Goal: Task Accomplishment & Management: Manage account settings

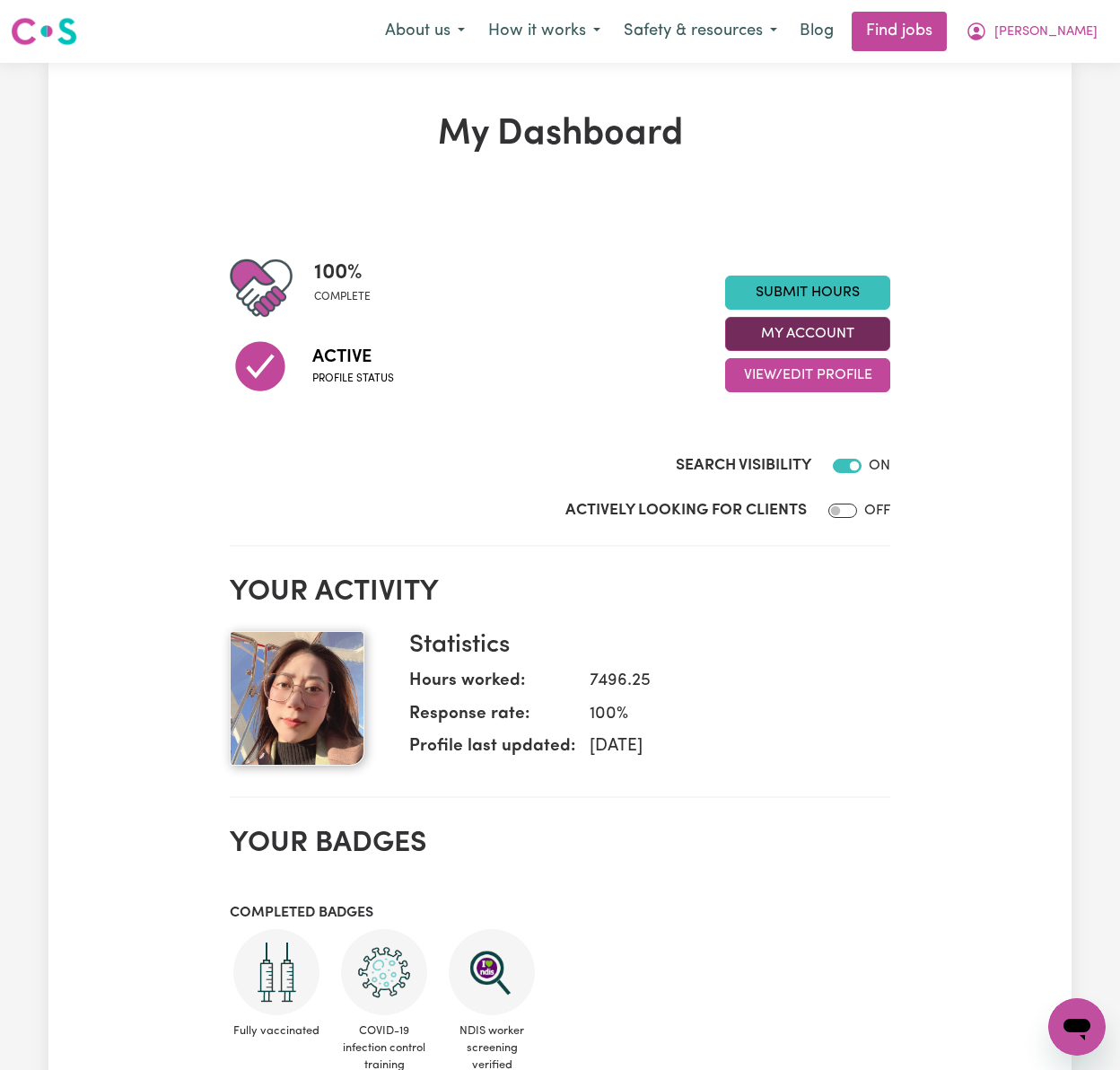
click at [826, 331] on button "My Account" at bounding box center [807, 333] width 165 height 34
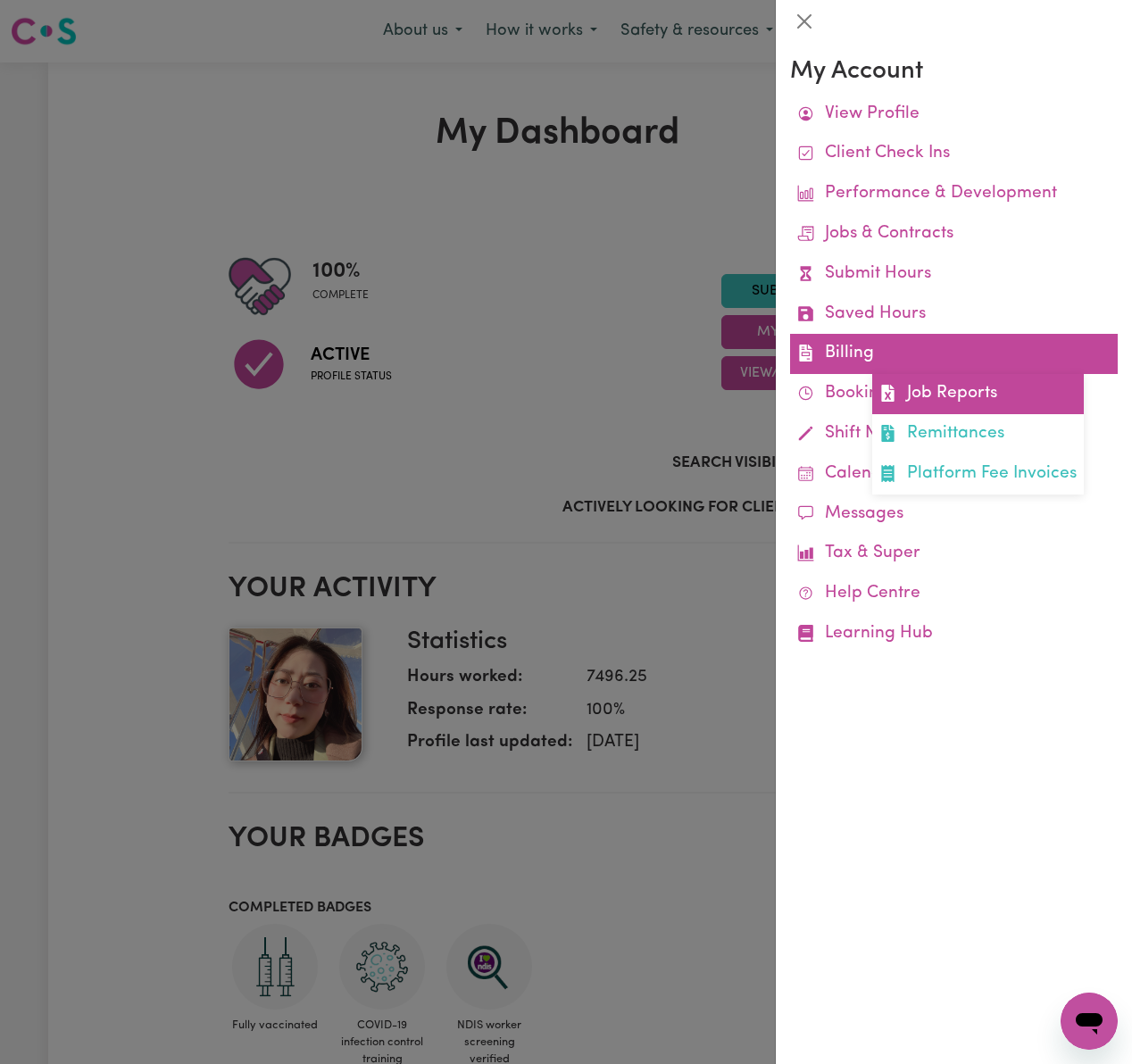
click at [1025, 389] on link "Job Reports" at bounding box center [977, 394] width 211 height 40
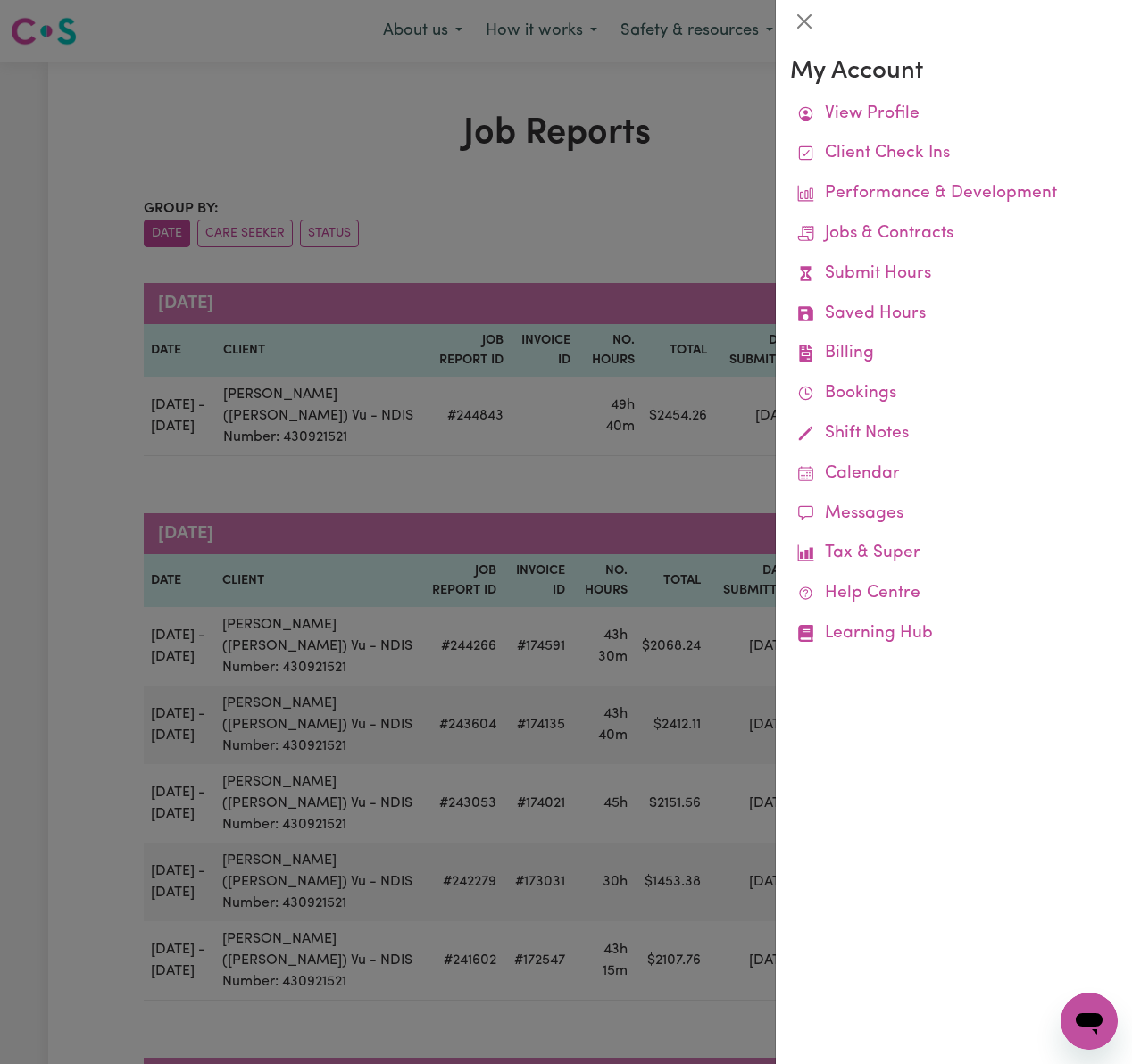
click at [639, 220] on div at bounding box center [566, 532] width 1132 height 1064
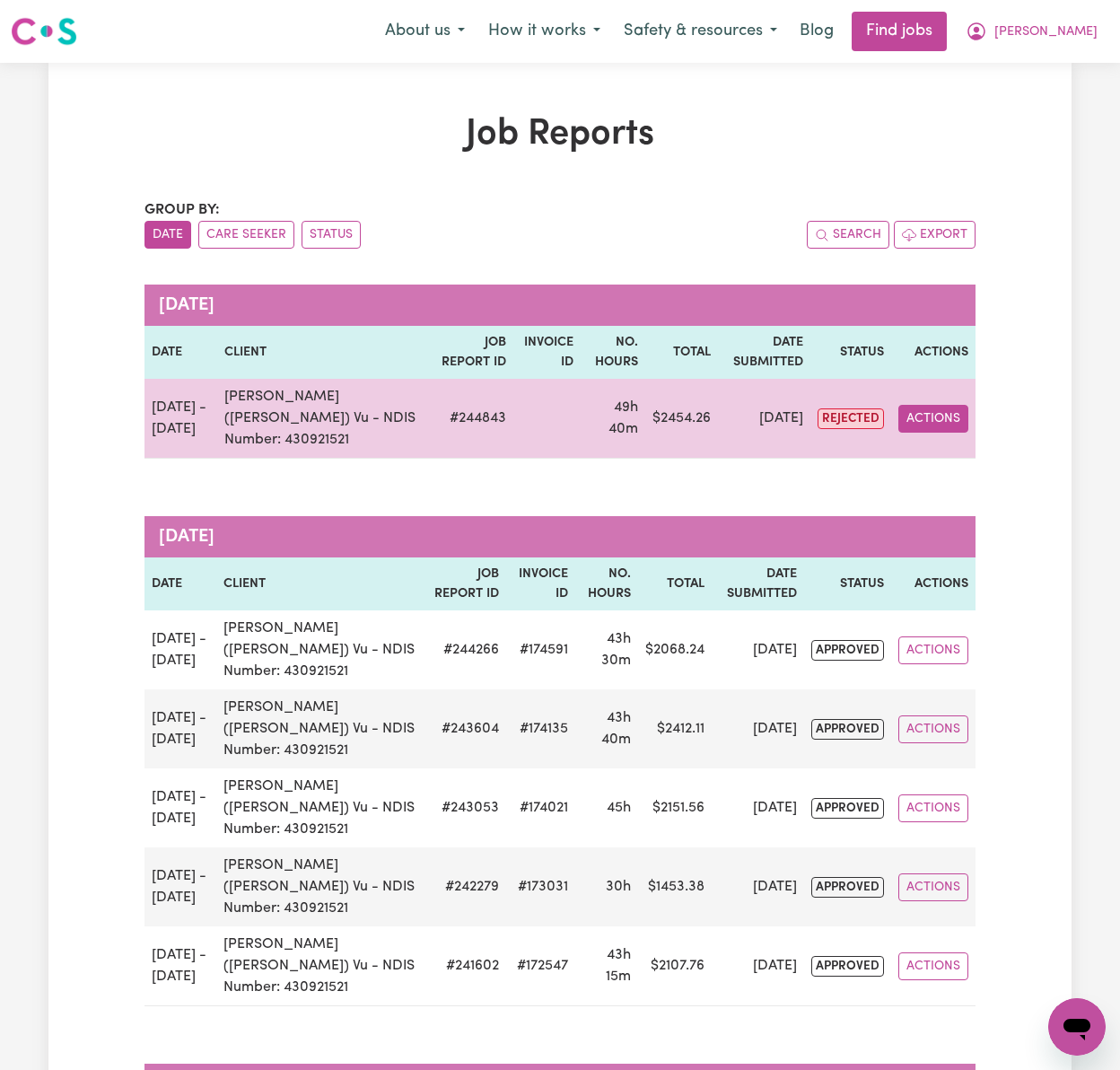
click at [928, 413] on button "Actions" at bounding box center [933, 419] width 70 height 28
click at [949, 445] on link "View Job Report" at bounding box center [976, 460] width 153 height 36
select select "pm"
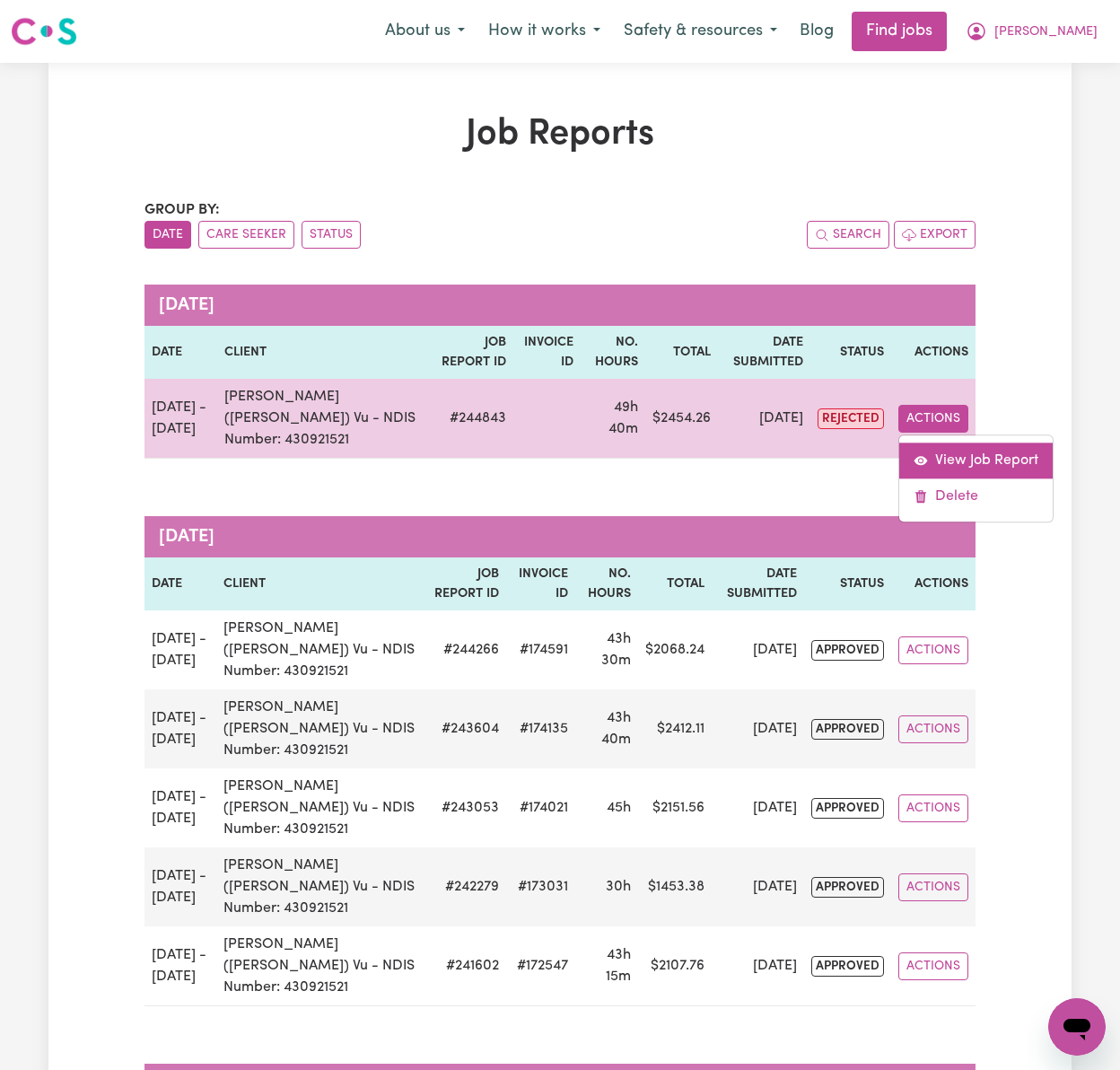
select select "pm"
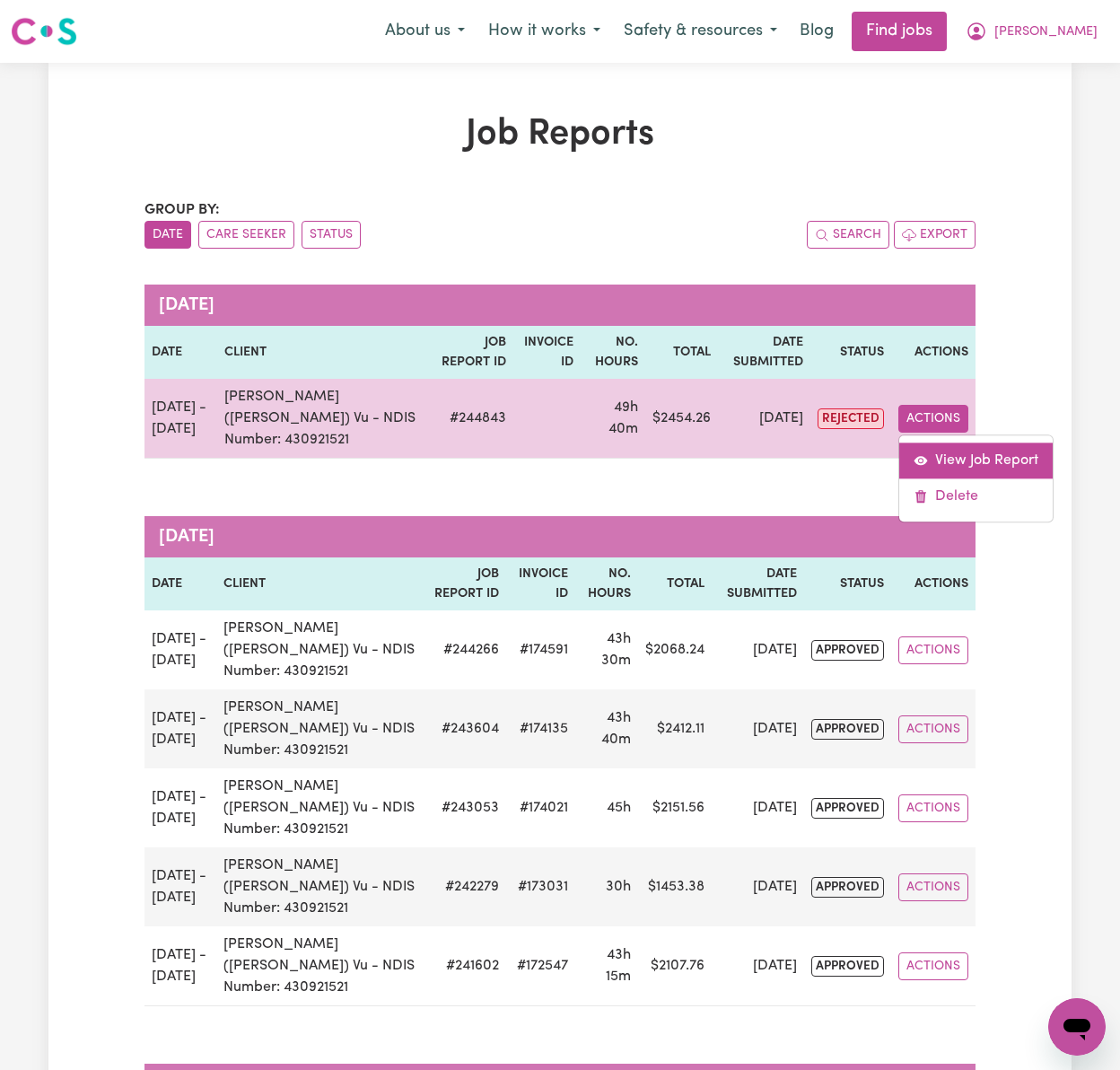
select select "pm"
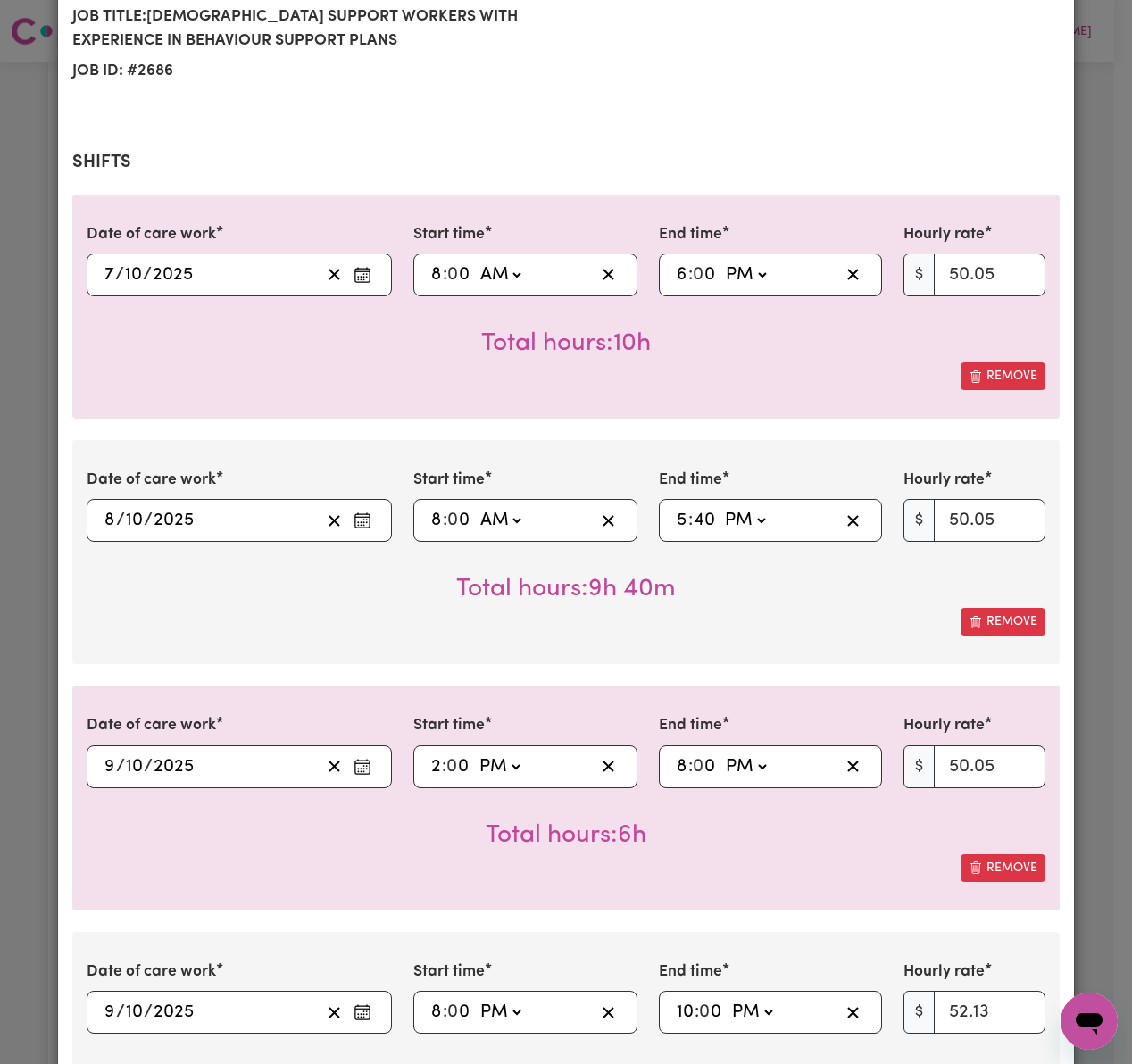
select select "50.05-Weekday"
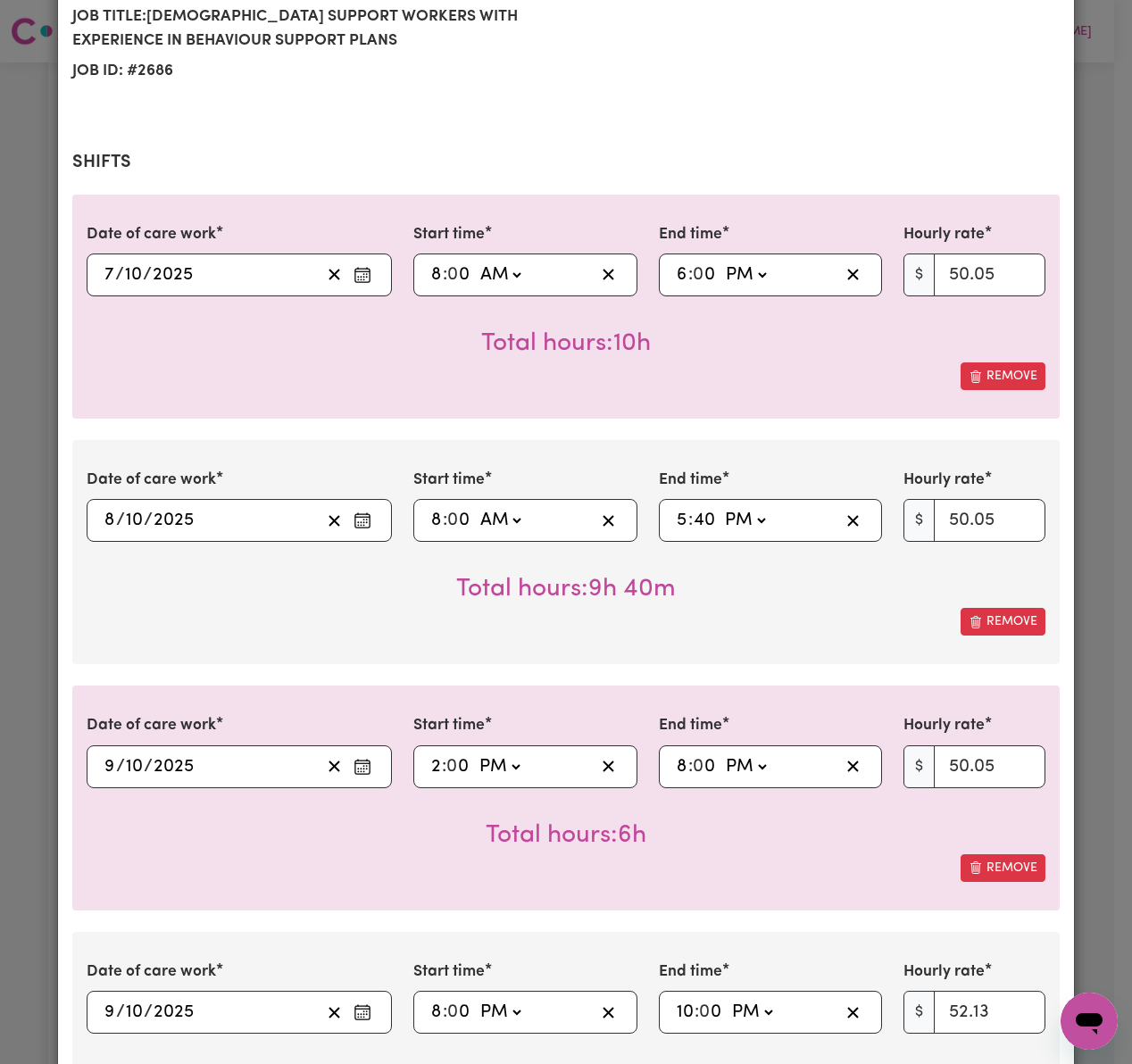
select select "50.05-Weekday"
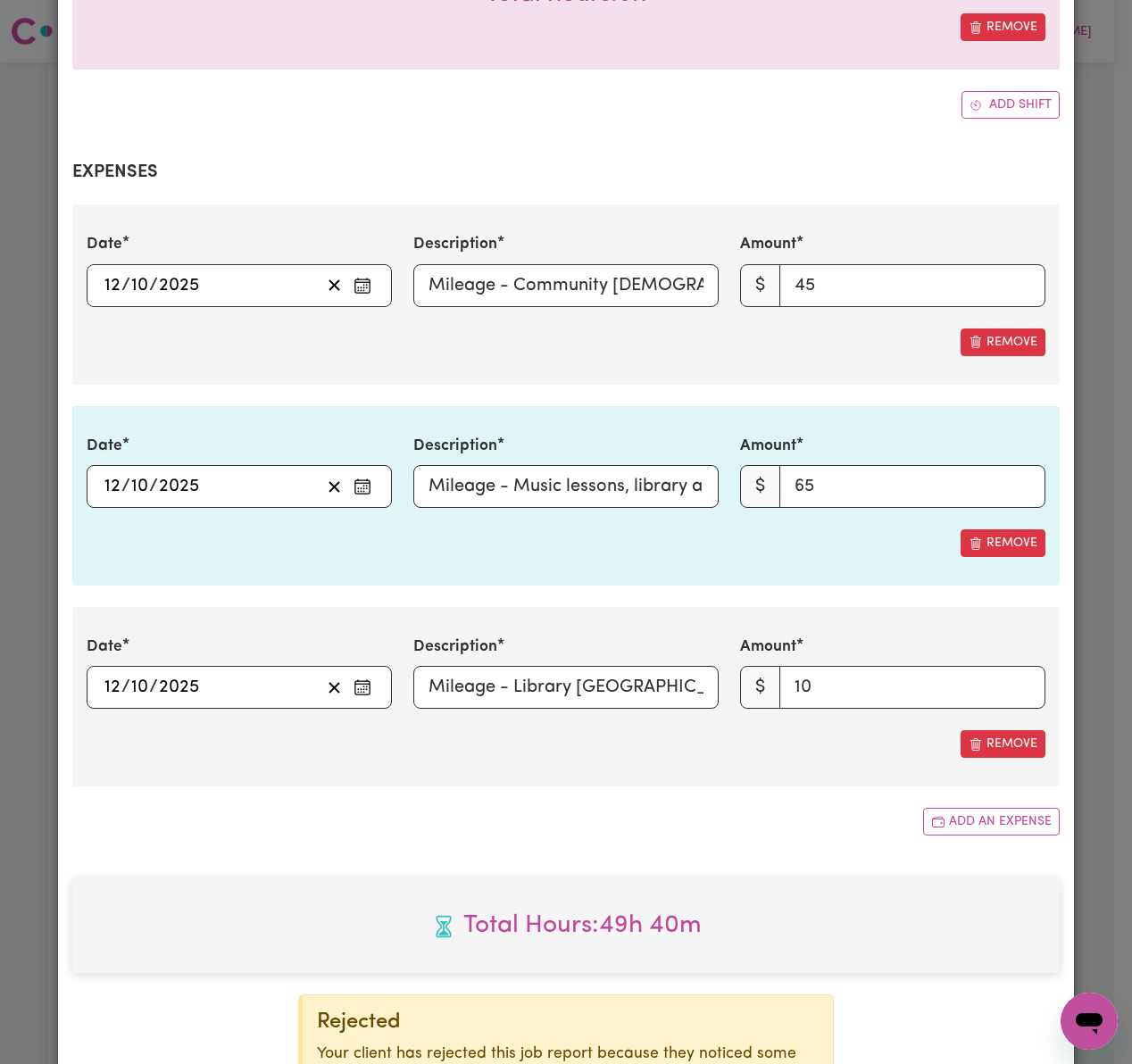
scroll to position [2143, 0]
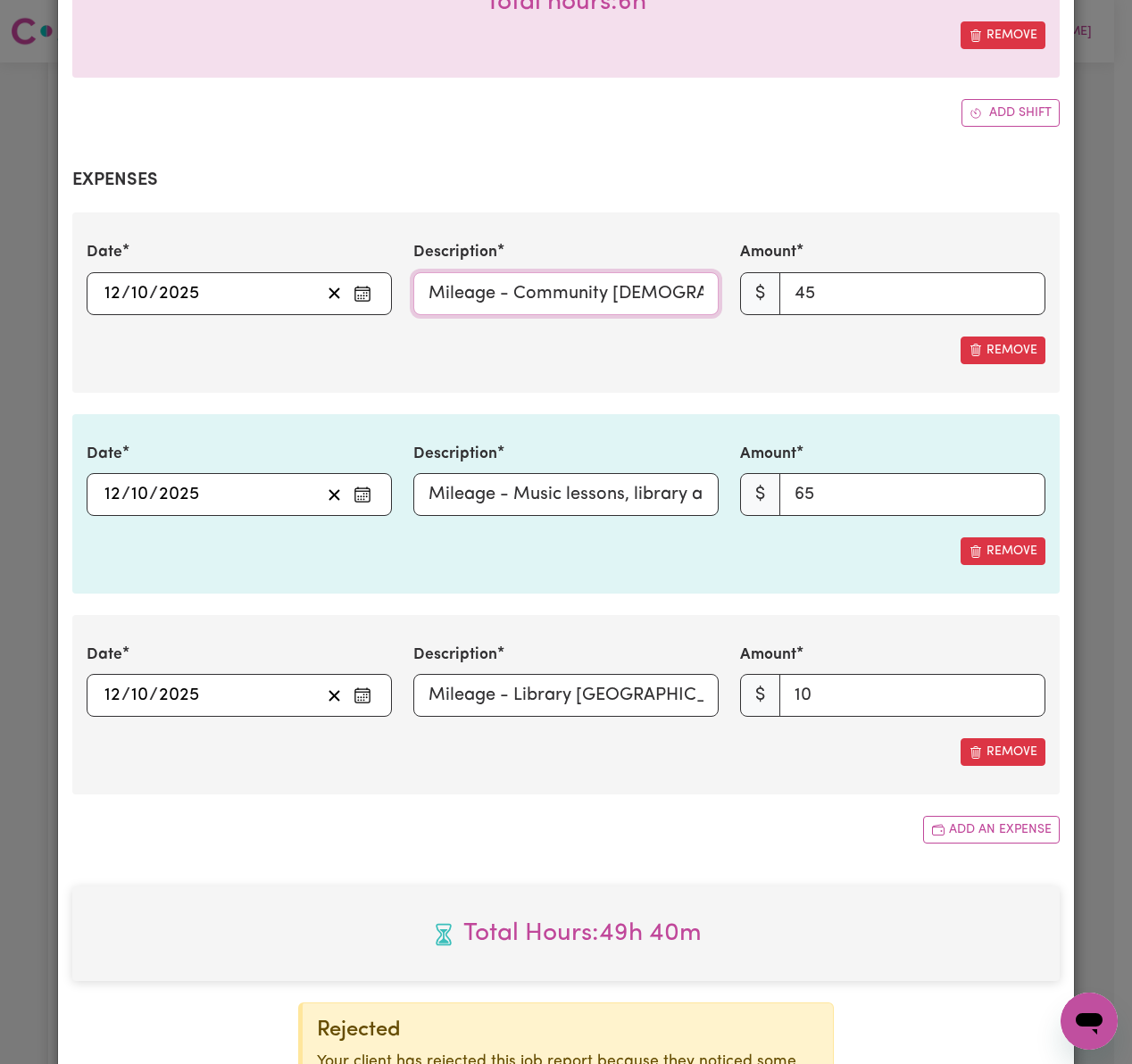
click at [547, 272] on input "Mileage - Community [DEMOGRAPHIC_DATA] services and library and swimming pool" at bounding box center [566, 293] width 306 height 43
click at [286, 280] on div "[DATE] [DATE]" at bounding box center [210, 294] width 219 height 27
drag, startPoint x: 503, startPoint y: 241, endPoint x: 703, endPoint y: 241, distance: 200.0
click at [703, 272] on input "Mileage - Community [DEMOGRAPHIC_DATA] services and library and swimming pool" at bounding box center [566, 293] width 306 height 43
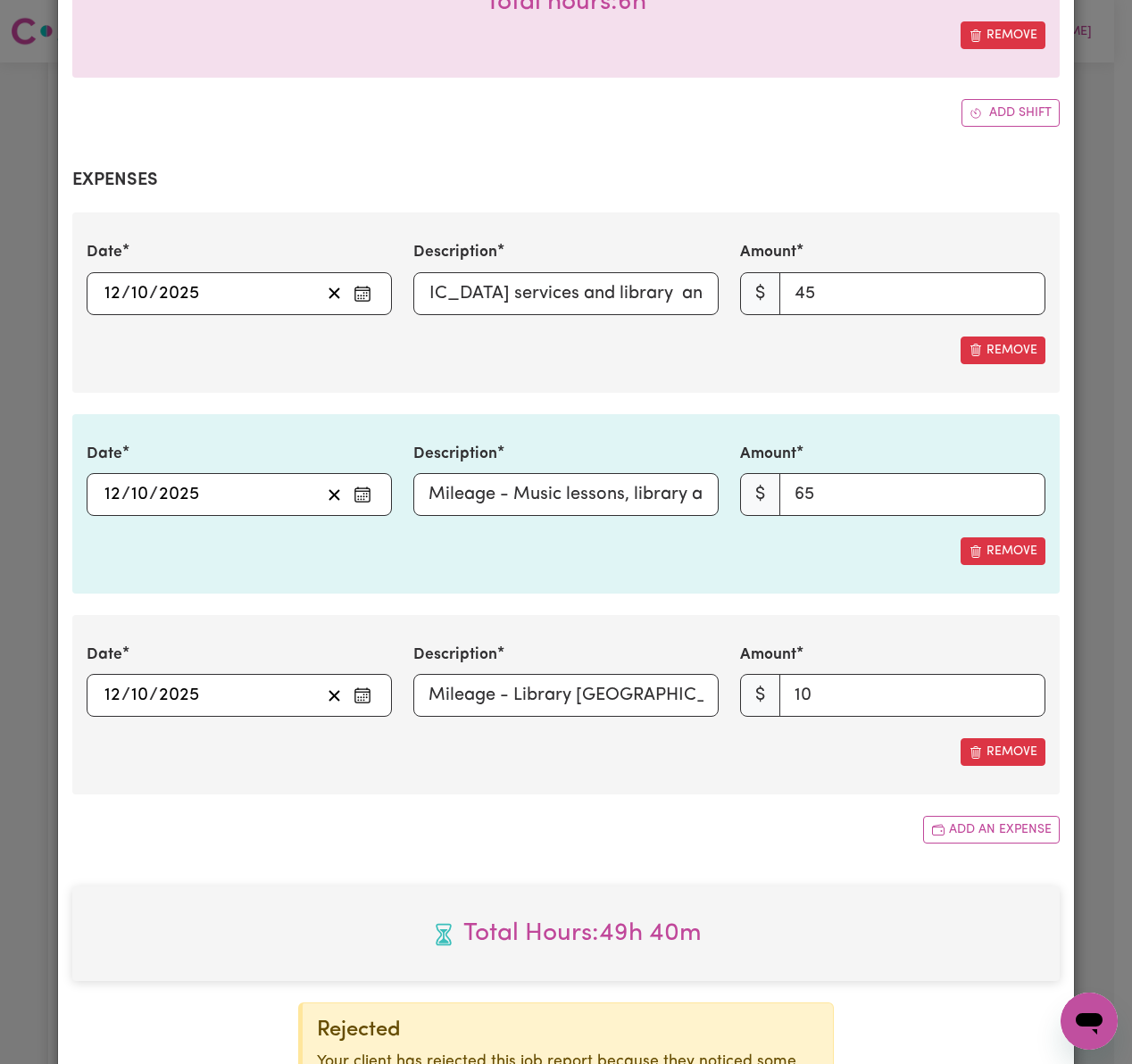
click at [354, 285] on icon "Enter the date of expense" at bounding box center [363, 294] width 18 height 18
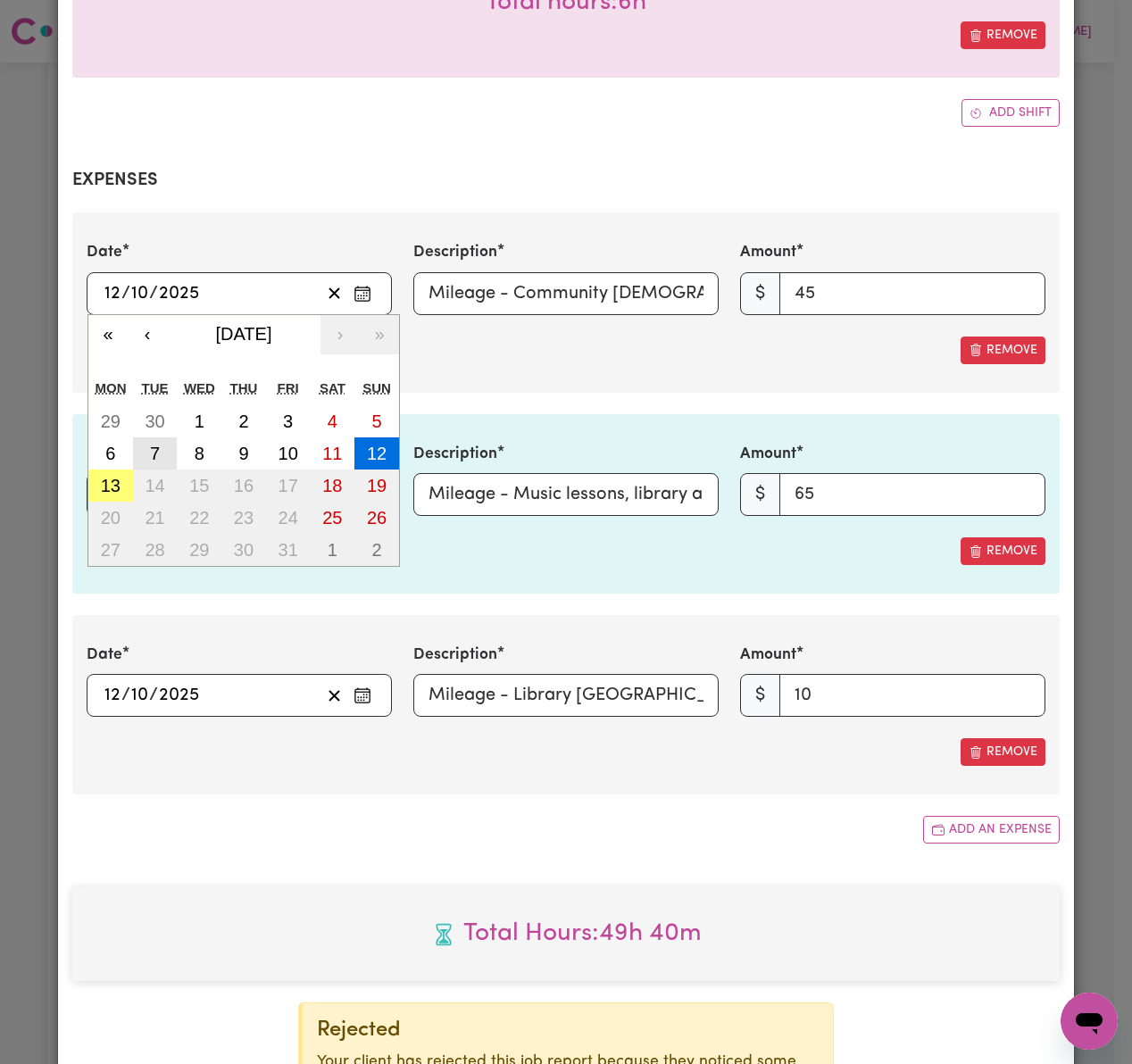
click at [151, 437] on button "7" at bounding box center [155, 453] width 44 height 32
type input "[DATE]"
type input "7"
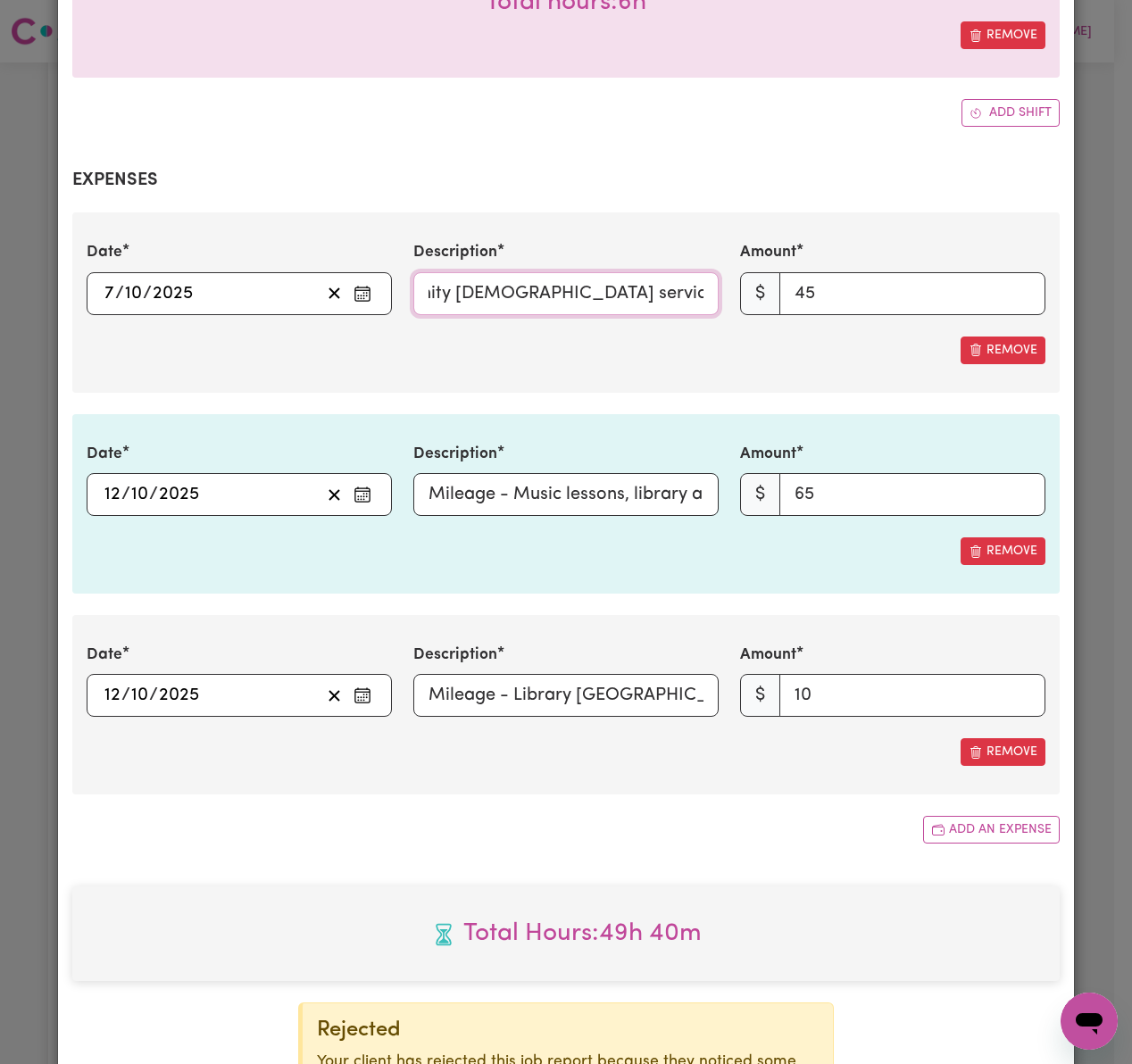
scroll to position [0, 302]
drag, startPoint x: 497, startPoint y: 243, endPoint x: 637, endPoint y: 247, distance: 140.1
click at [637, 272] on input "Mileage - Community [DEMOGRAPHIC_DATA] services and library and swimming pool" at bounding box center [566, 293] width 306 height 43
click at [504, 473] on input "Mileage - Music lessons, library and park" at bounding box center [566, 494] width 306 height 43
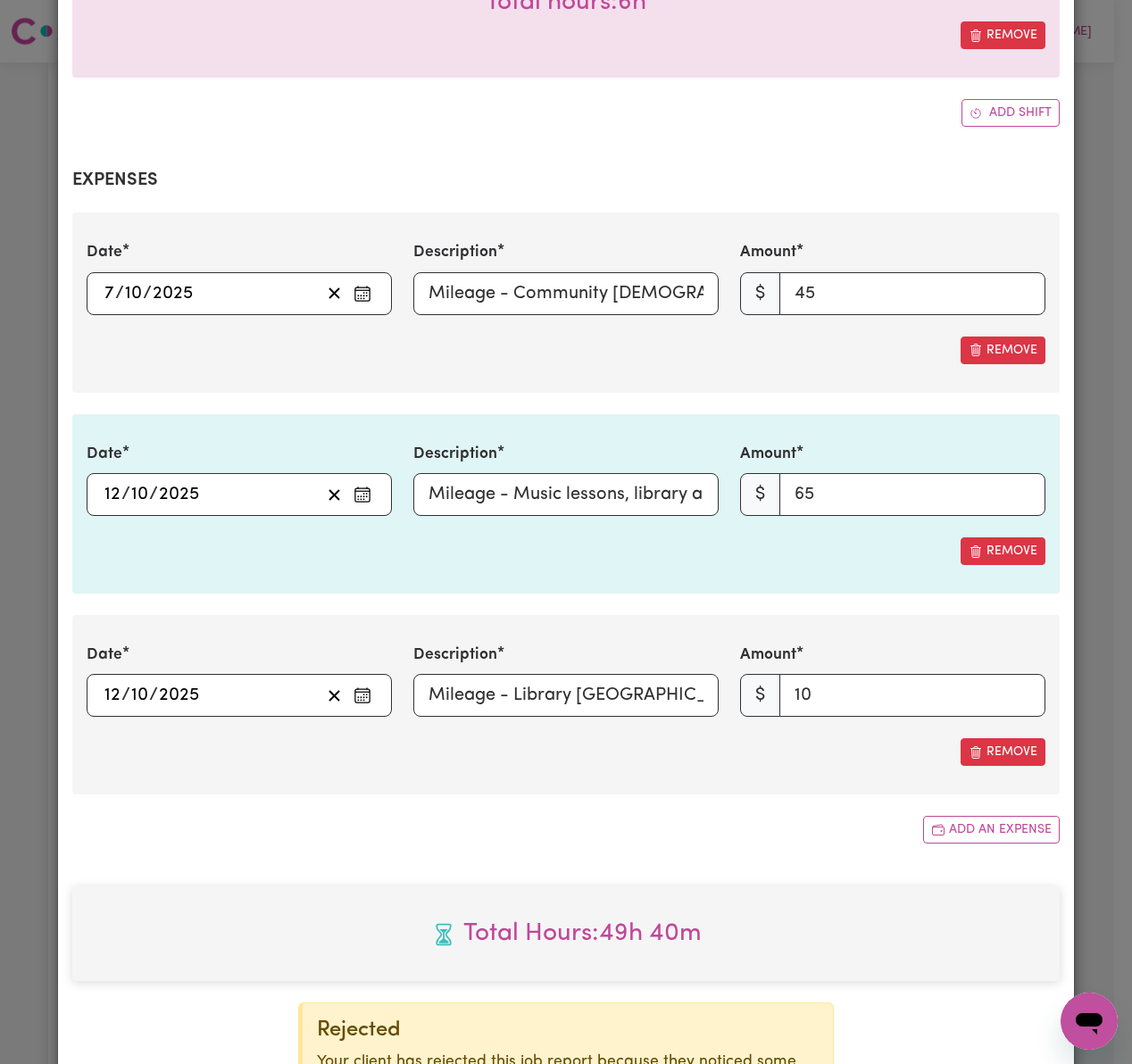
click at [366, 495] on circle "Enter the date of expense" at bounding box center [366, 496] width 2 height 2
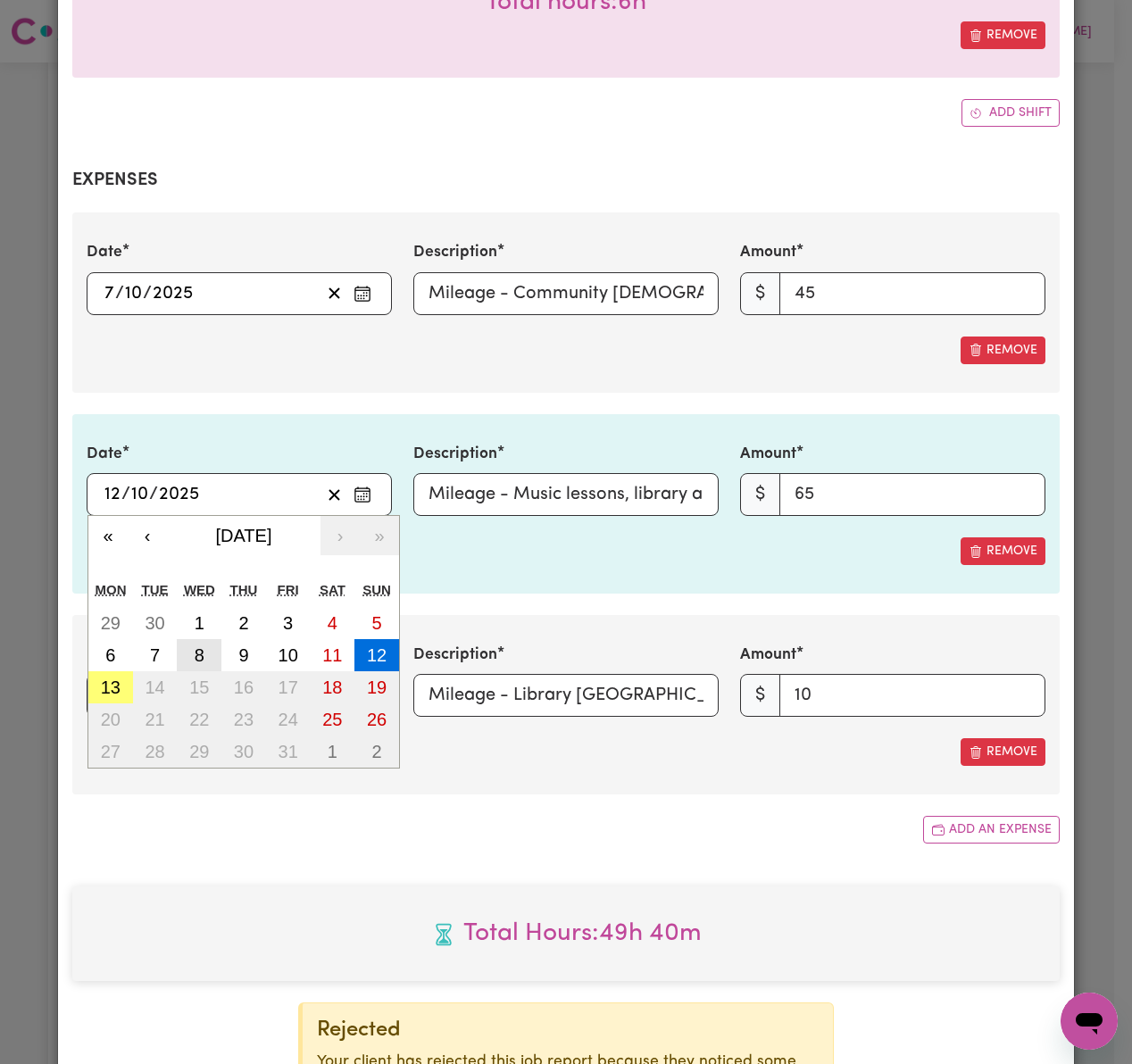
click at [177, 639] on button "8" at bounding box center [199, 655] width 44 height 32
type input "[DATE]"
type input "8"
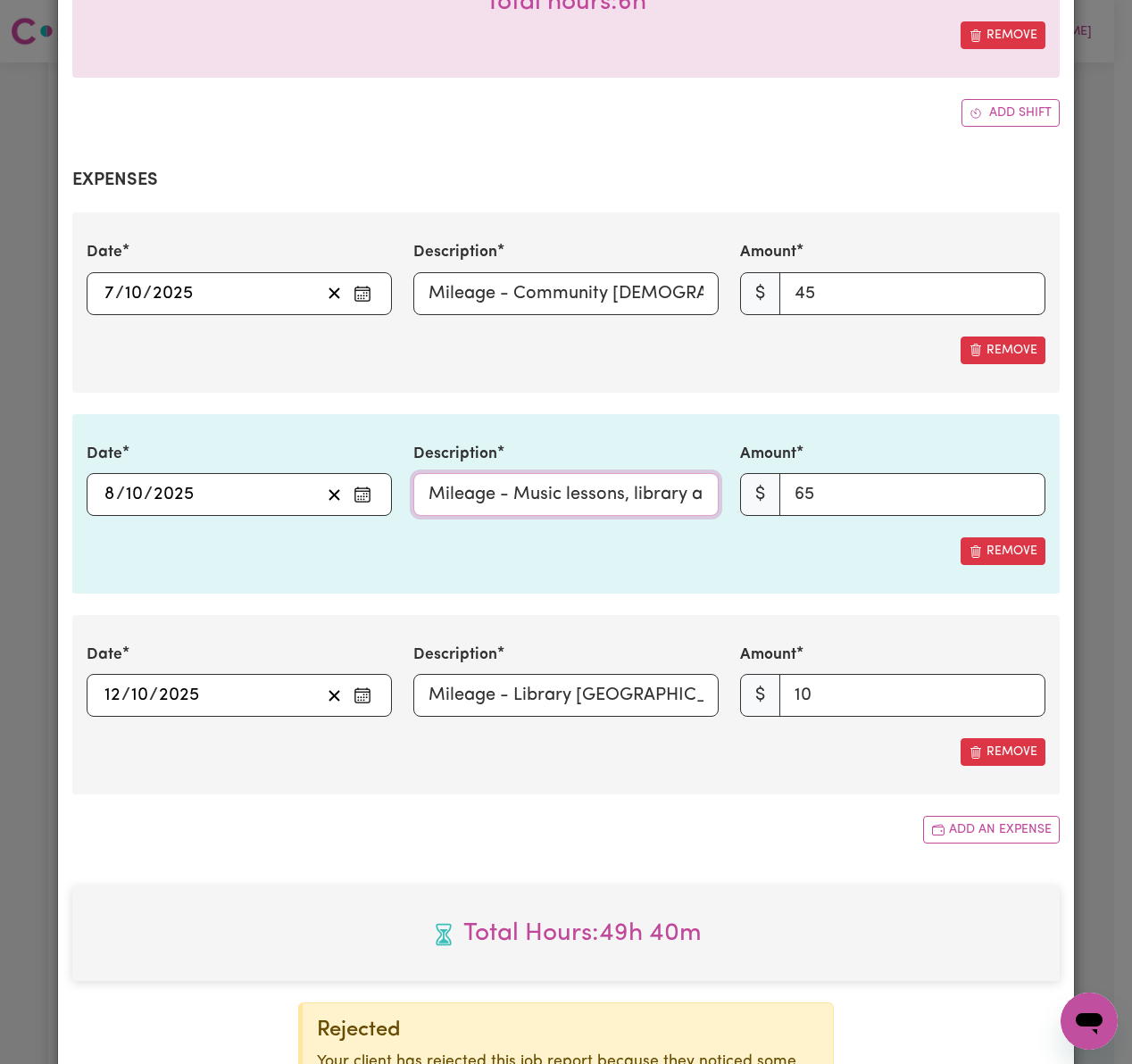
scroll to position [0, 63]
drag, startPoint x: 647, startPoint y: 447, endPoint x: 1115, endPoint y: 426, distance: 468.5
click at [1113, 426] on div "Job Report # 244843 - [GEOGRAPHIC_DATA] (Han) Vu - NDIS Number: 430921521 Summa…" at bounding box center [566, 532] width 1132 height 1064
drag, startPoint x: 480, startPoint y: 248, endPoint x: 522, endPoint y: 255, distance: 42.6
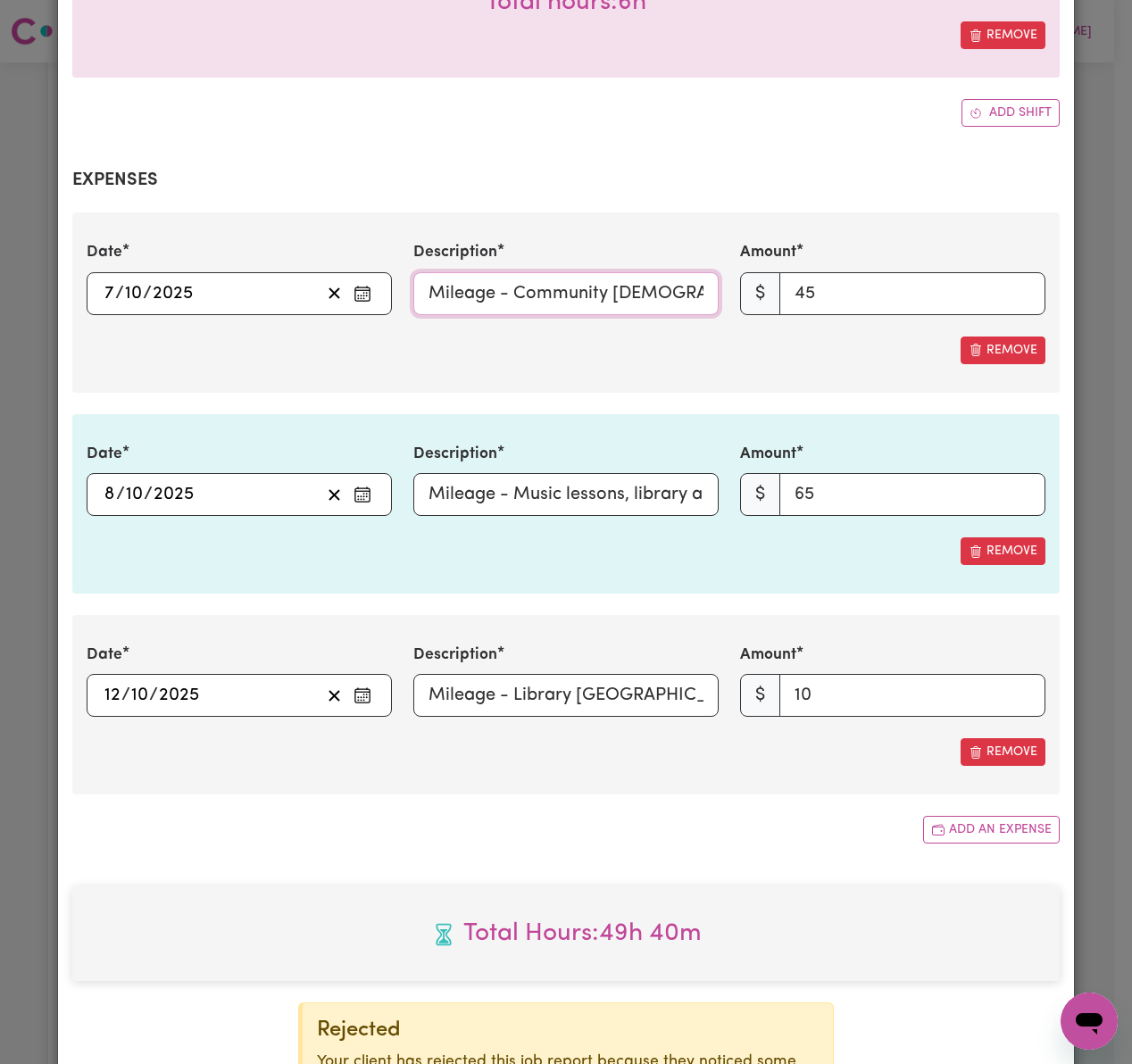
click at [483, 272] on input "Mileage - Community [DEMOGRAPHIC_DATA] services and library and swimming pool" at bounding box center [566, 293] width 306 height 43
drag, startPoint x: 694, startPoint y: 253, endPoint x: 610, endPoint y: 238, distance: 85.3
click at [903, 249] on div "Date [DATE] [DATE] « ‹ [DATE] › » Mon Tue Wed Thu Fri Sat Sun 29 30 1 2 3 4 5 6…" at bounding box center [566, 278] width 981 height 73
click at [701, 272] on input "Mileage 45kms - Community [DEMOGRAPHIC_DATA] services and library and swimming …" at bounding box center [566, 293] width 306 height 43
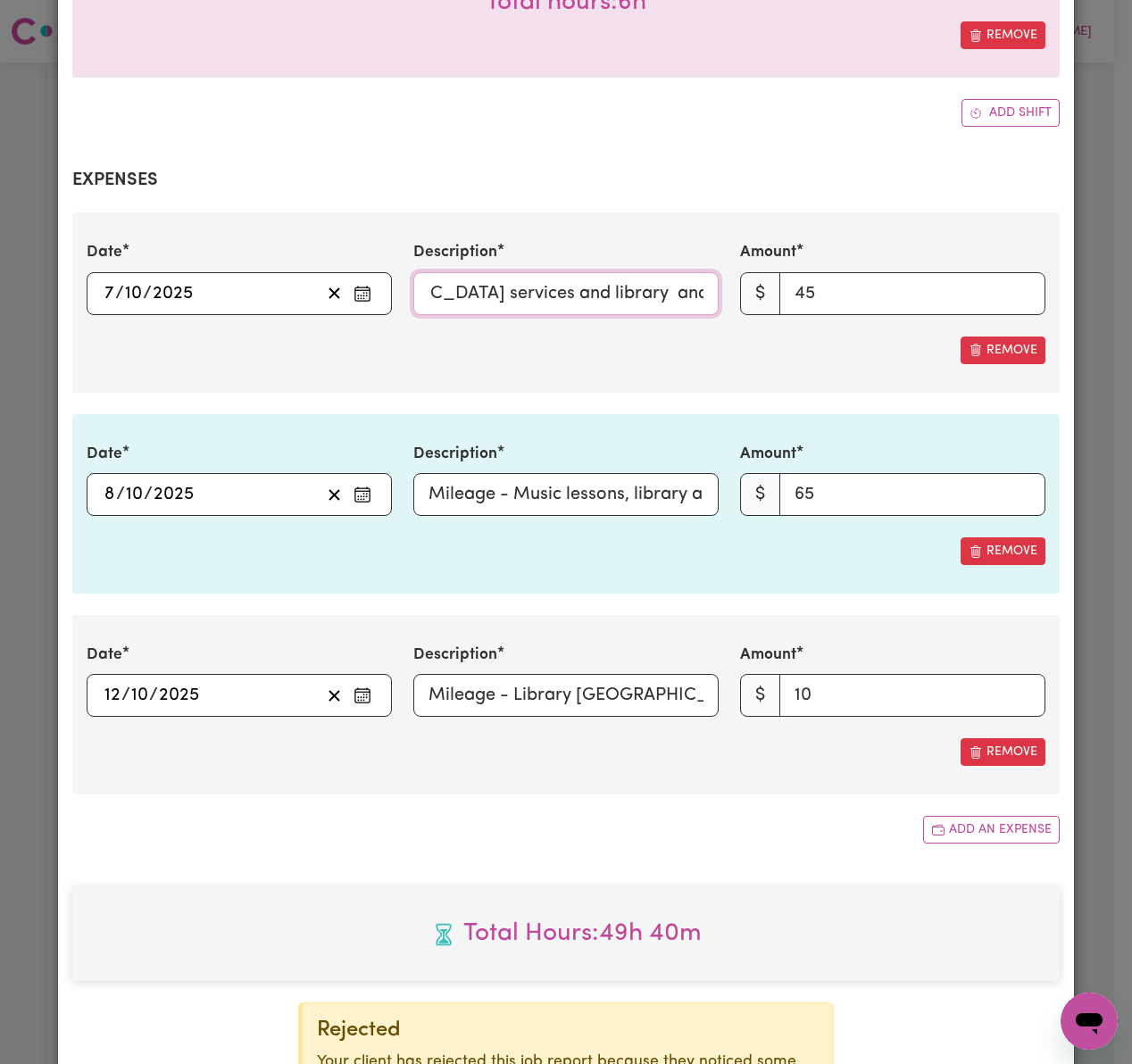
paste input "[Mileage @ $1/ km / 04_590_0125_6_1]"
type input "Mileage 45kms - Community [DEMOGRAPHIC_DATA] services and library and swimming …"
click at [486, 473] on input "Mileage - Music lessons, library and park" at bounding box center [566, 494] width 306 height 43
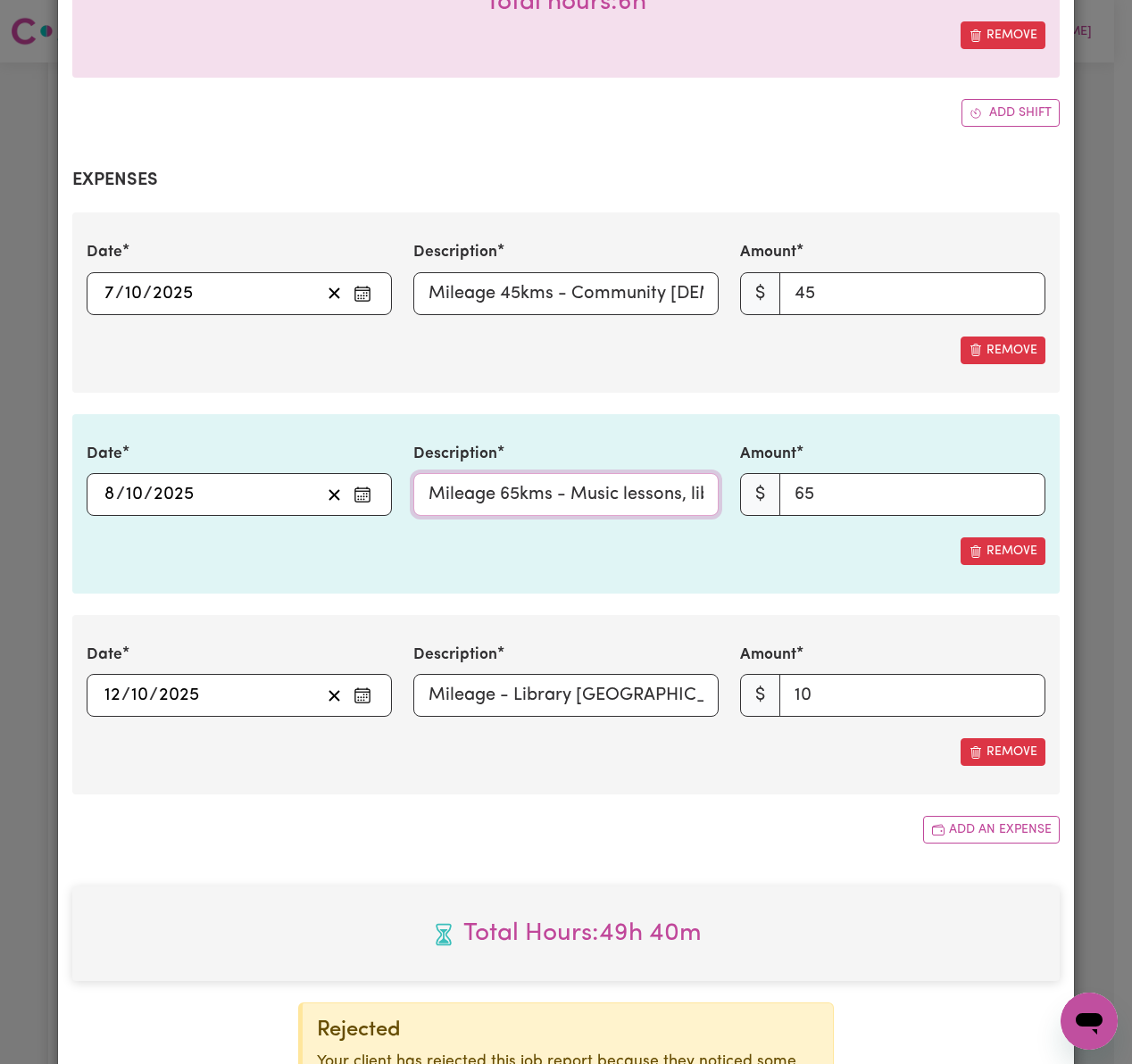
scroll to position [0, 120]
drag, startPoint x: 636, startPoint y: 458, endPoint x: 908, endPoint y: 451, distance: 272.1
click at [908, 451] on div "Date [DATE] [DATE] « ‹ [DATE] › » Mon Tue Wed Thu Fri Sat Sun 29 30 1 2 3 4 5 6…" at bounding box center [566, 479] width 981 height 73
click at [695, 473] on input "Mileage 65kms - Music lessons, library and park" at bounding box center [566, 494] width 306 height 43
paste input "[Mileage @ $1/ km / 04_590_0125_6_1]"
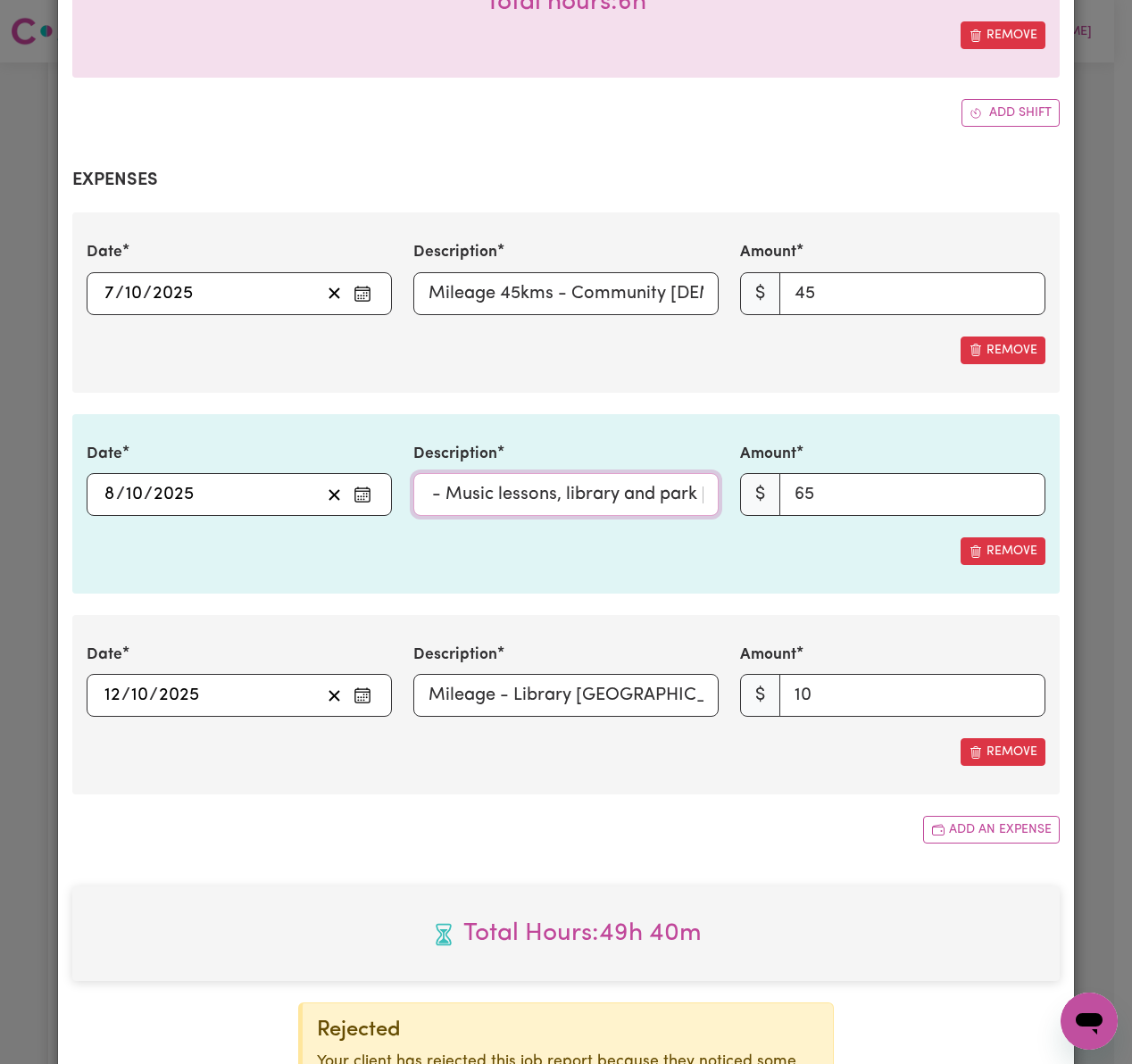
scroll to position [0, 455]
type input "Mileage 65kms - Music lessons, library and park [Mileage @ $1/ km / 04_590_0125…"
click at [482, 674] on input "Mileage - Library [GEOGRAPHIC_DATA] and park" at bounding box center [566, 695] width 306 height 43
click at [772, 644] on div "Date [DATE] [DATE] Description Mileage 10kms - Library [GEOGRAPHIC_DATA] and pa…" at bounding box center [566, 680] width 981 height 73
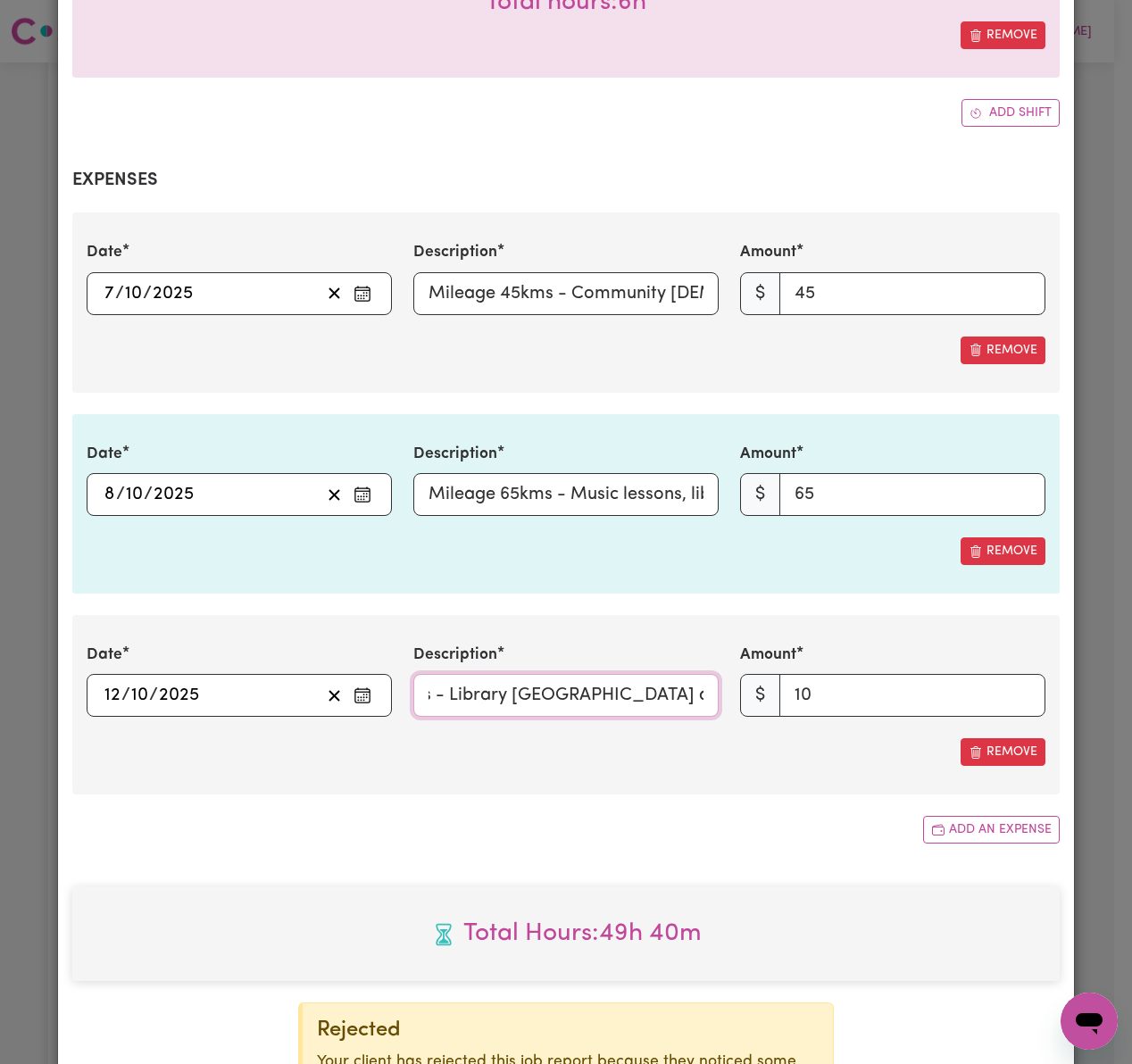
click at [703, 674] on input "Mileage 10kms - Library [GEOGRAPHIC_DATA] and park" at bounding box center [566, 695] width 306 height 43
paste input "[Mileage @ $1/ km / 04_590_0125_6_1]"
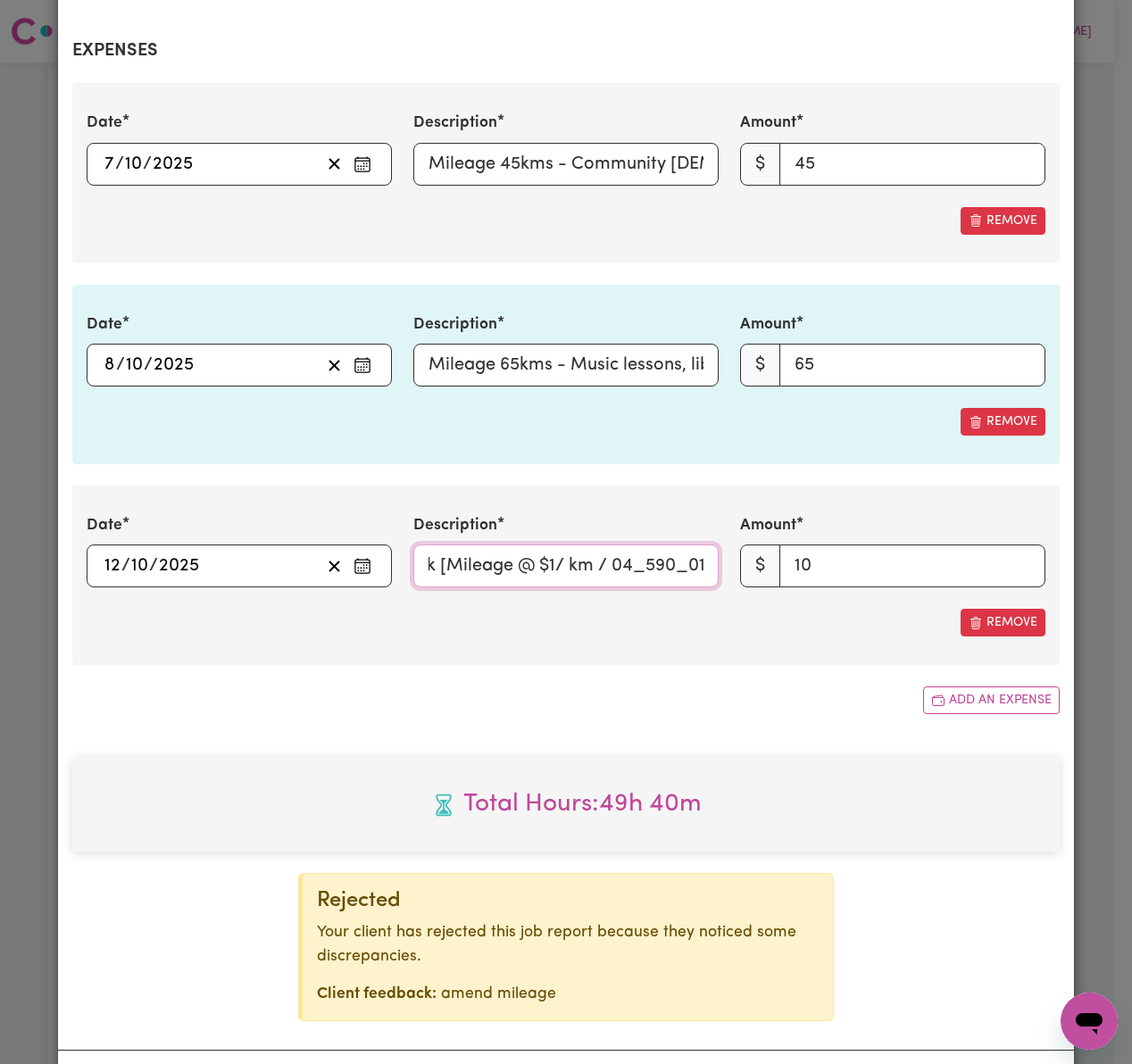
scroll to position [2310, 0]
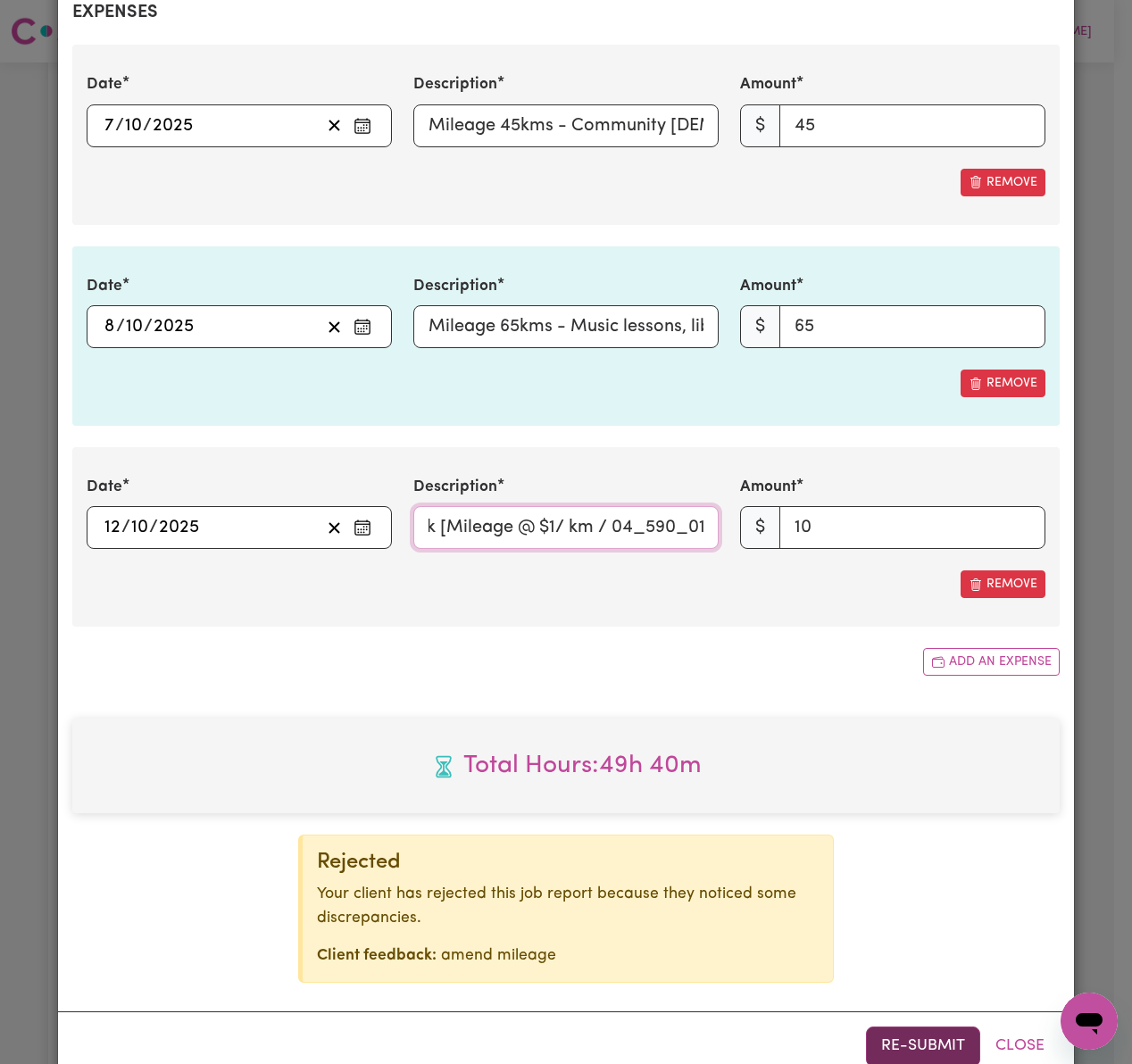
type input "Mileage 10kms - Library [GEOGRAPHIC_DATA] and park [Mileage @ $1/ km / 04_590_0…"
click at [932, 1027] on button "Re-submit" at bounding box center [923, 1046] width 114 height 39
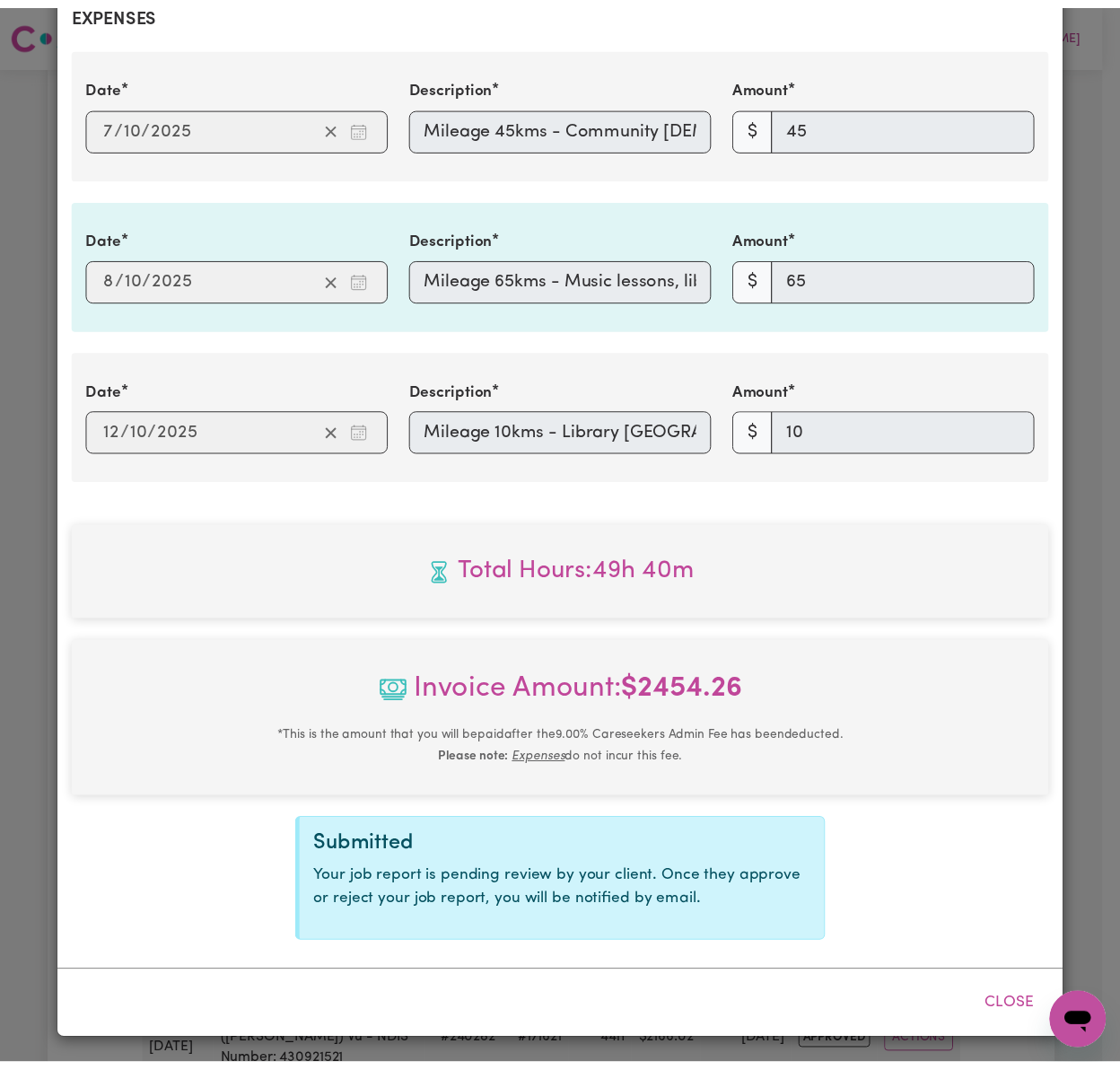
scroll to position [2032, 0]
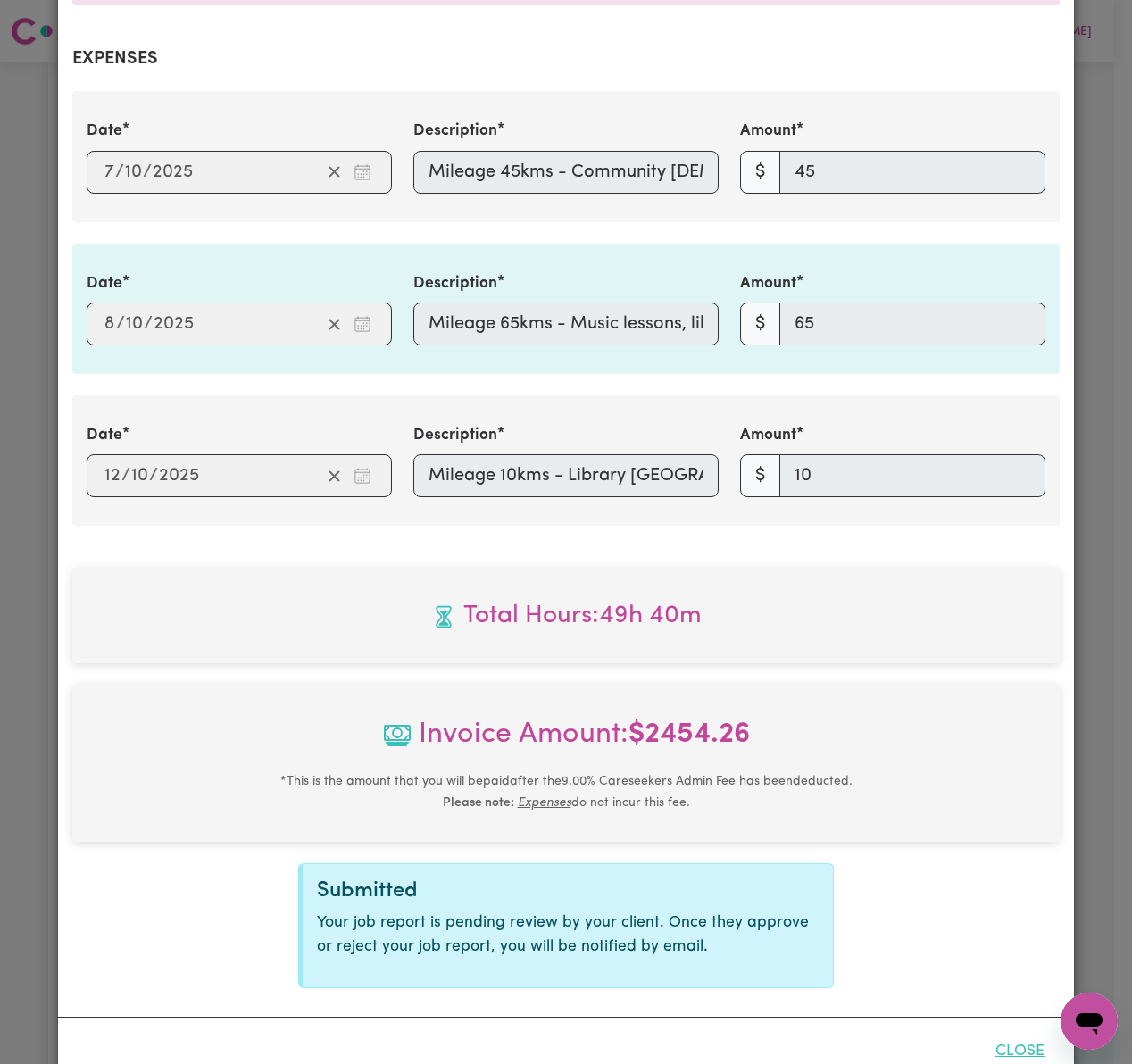
click at [1019, 1032] on button "Close" at bounding box center [1020, 1051] width 80 height 39
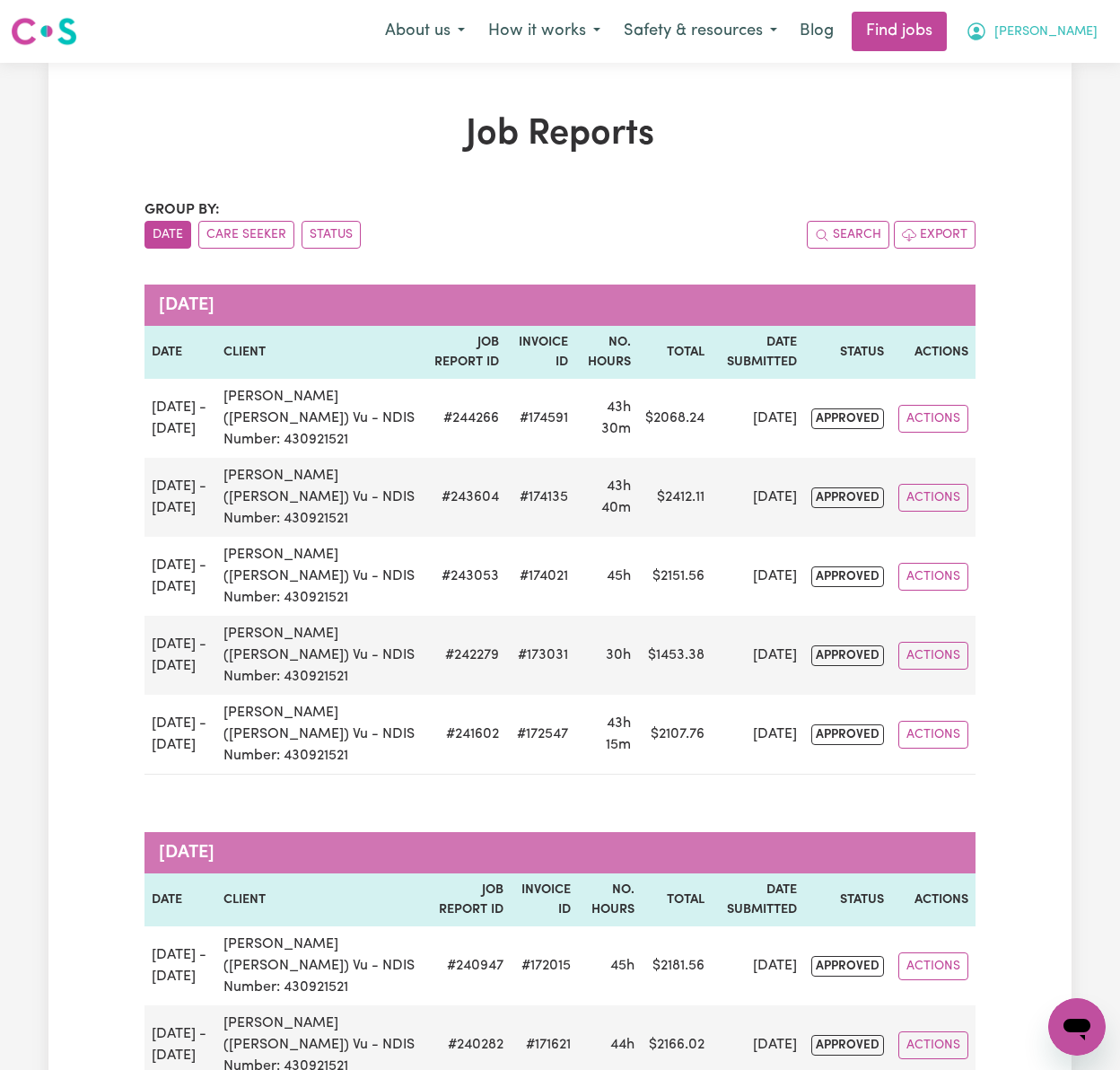
click at [1070, 26] on span "[PERSON_NAME]" at bounding box center [1045, 33] width 103 height 20
click at [1063, 140] on link "Logout" at bounding box center [1037, 137] width 141 height 34
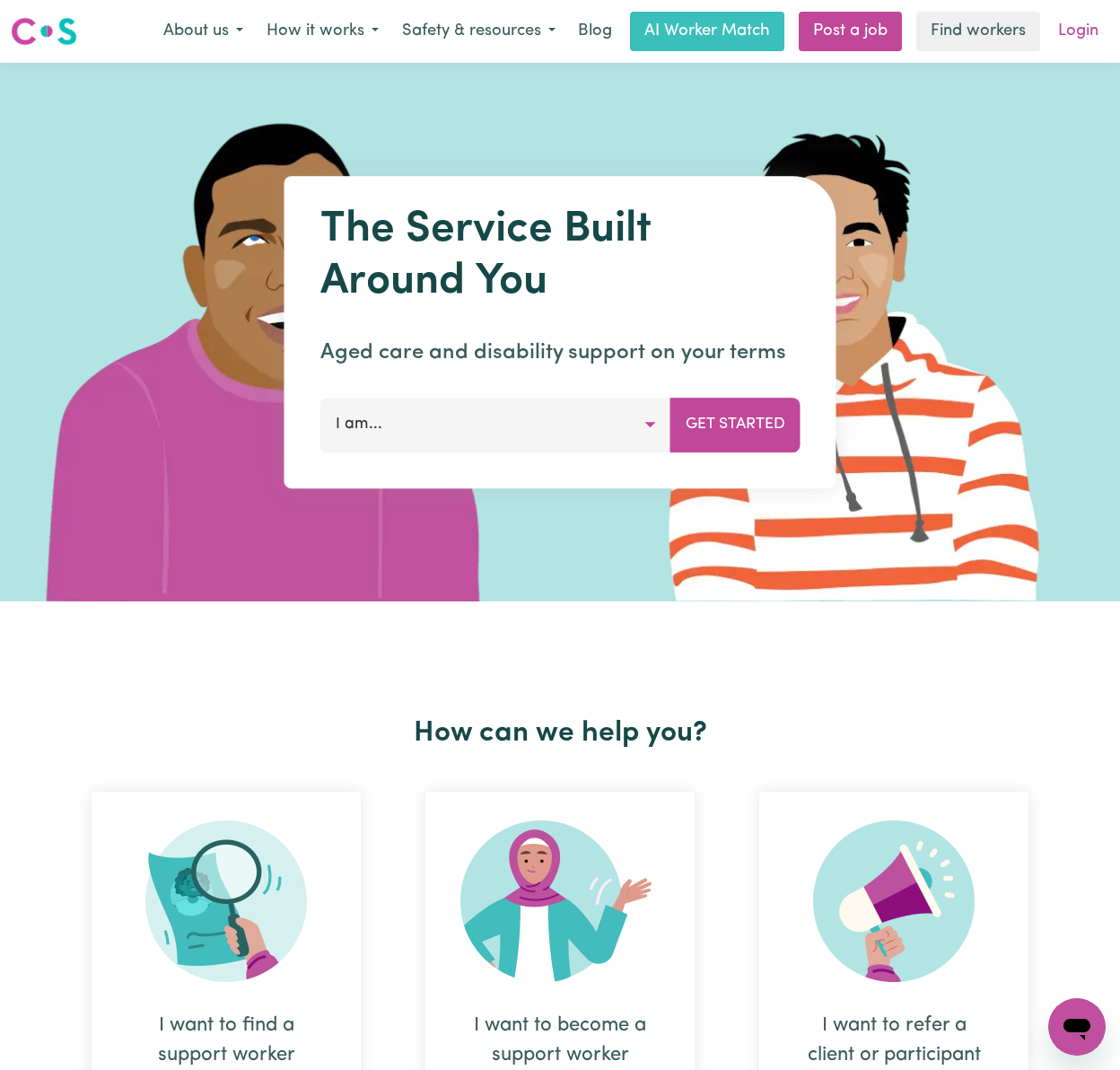
click at [1090, 27] on link "Login" at bounding box center [1078, 31] width 62 height 39
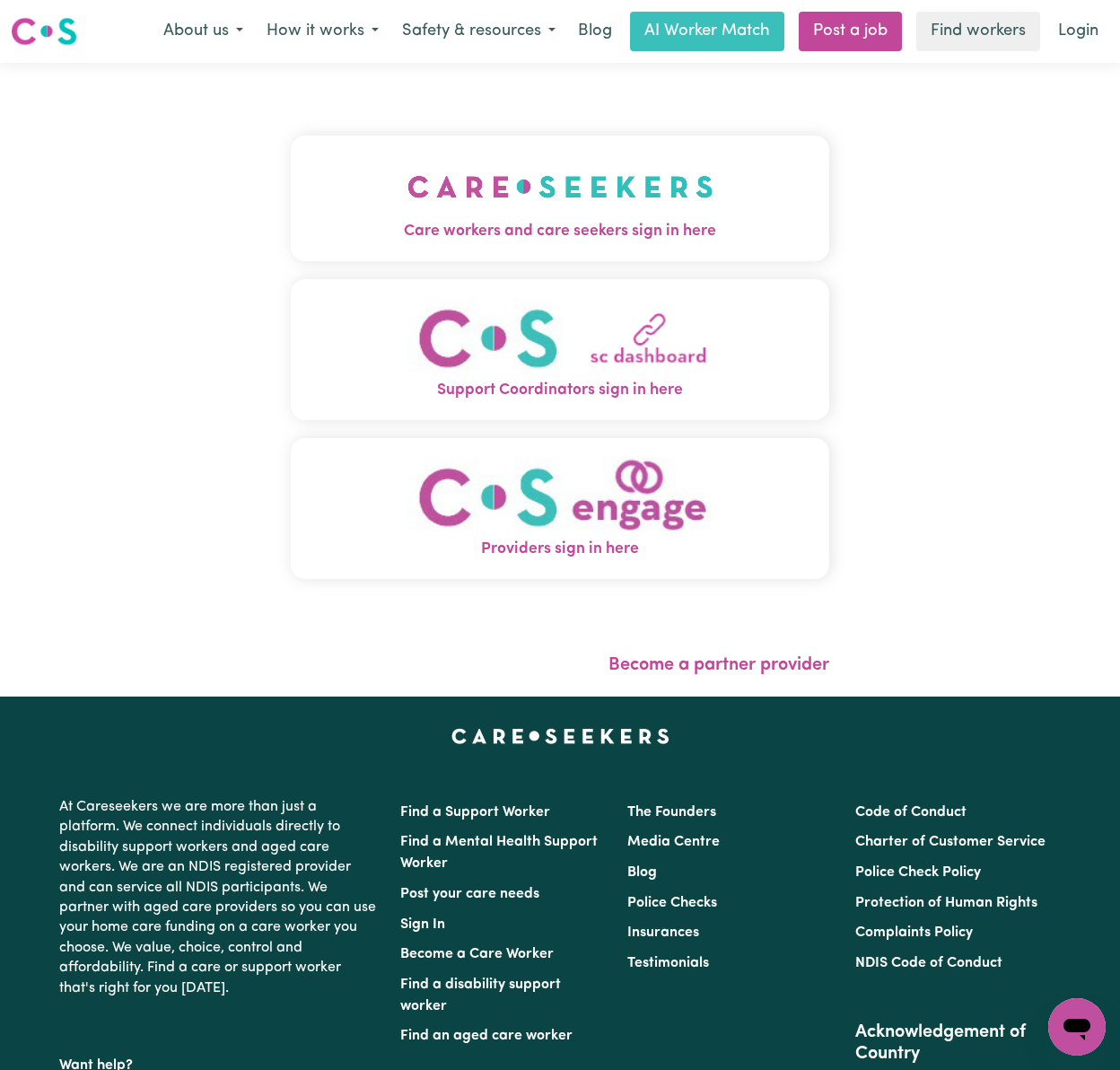
click at [484, 176] on img "Care workers and care seekers sign in here" at bounding box center [561, 186] width 306 height 67
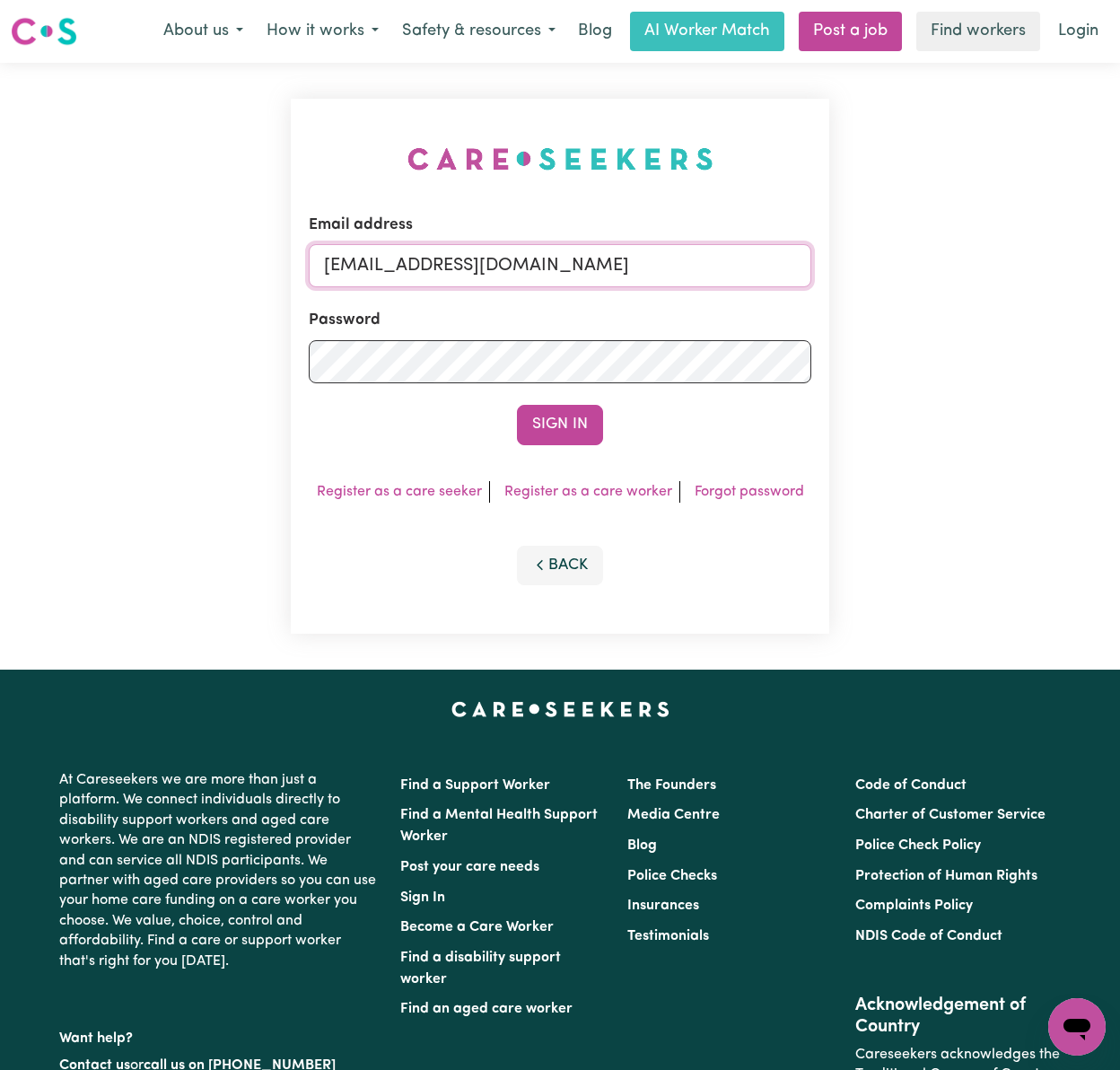
click at [377, 270] on input "[EMAIL_ADDRESS][DOMAIN_NAME]" at bounding box center [560, 265] width 503 height 43
drag, startPoint x: 418, startPoint y: 258, endPoint x: 885, endPoint y: 259, distance: 467.0
click at [885, 259] on div "Email address [EMAIL_ADDRESS][DOMAIN_NAME] Password Sign In Register as a care …" at bounding box center [560, 366] width 1120 height 607
type input "[EMAIL_ADDRESS][DOMAIN_NAME]"
click at [517, 405] on button "Sign In" at bounding box center [560, 424] width 86 height 39
